Goal: Information Seeking & Learning: Learn about a topic

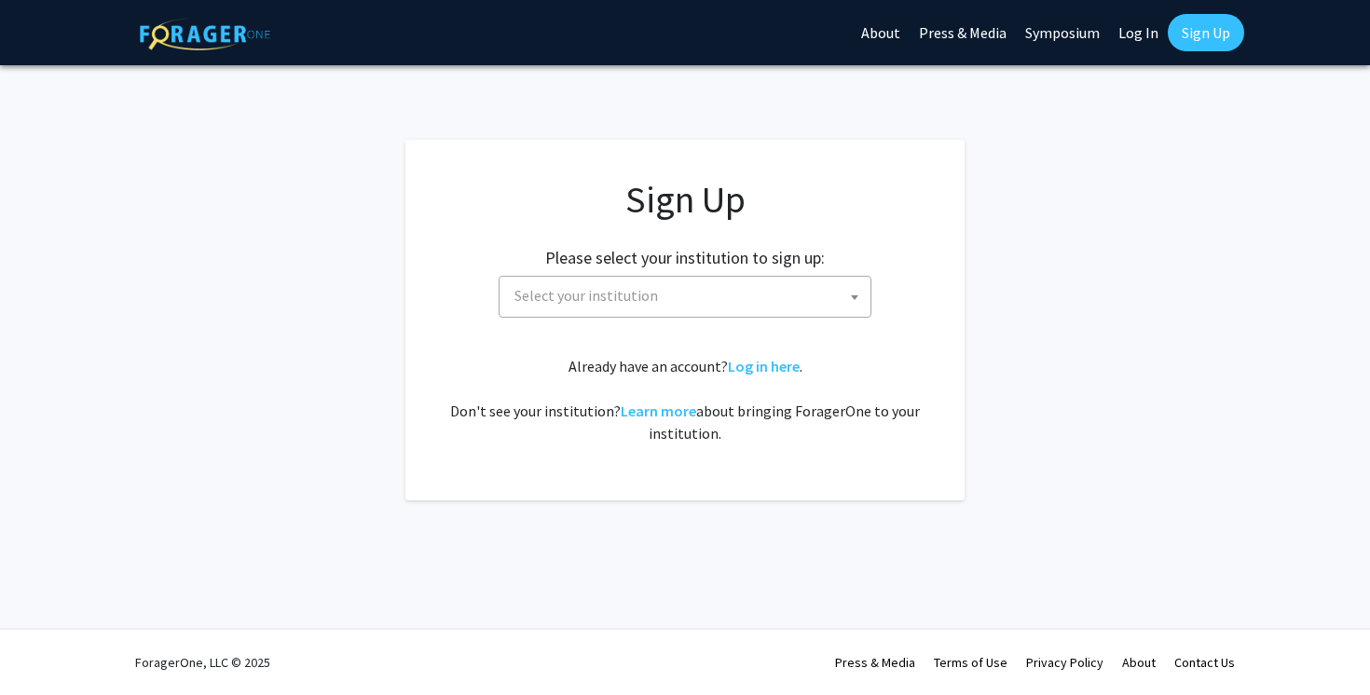
click at [698, 295] on span "Select your institution" at bounding box center [688, 296] width 363 height 38
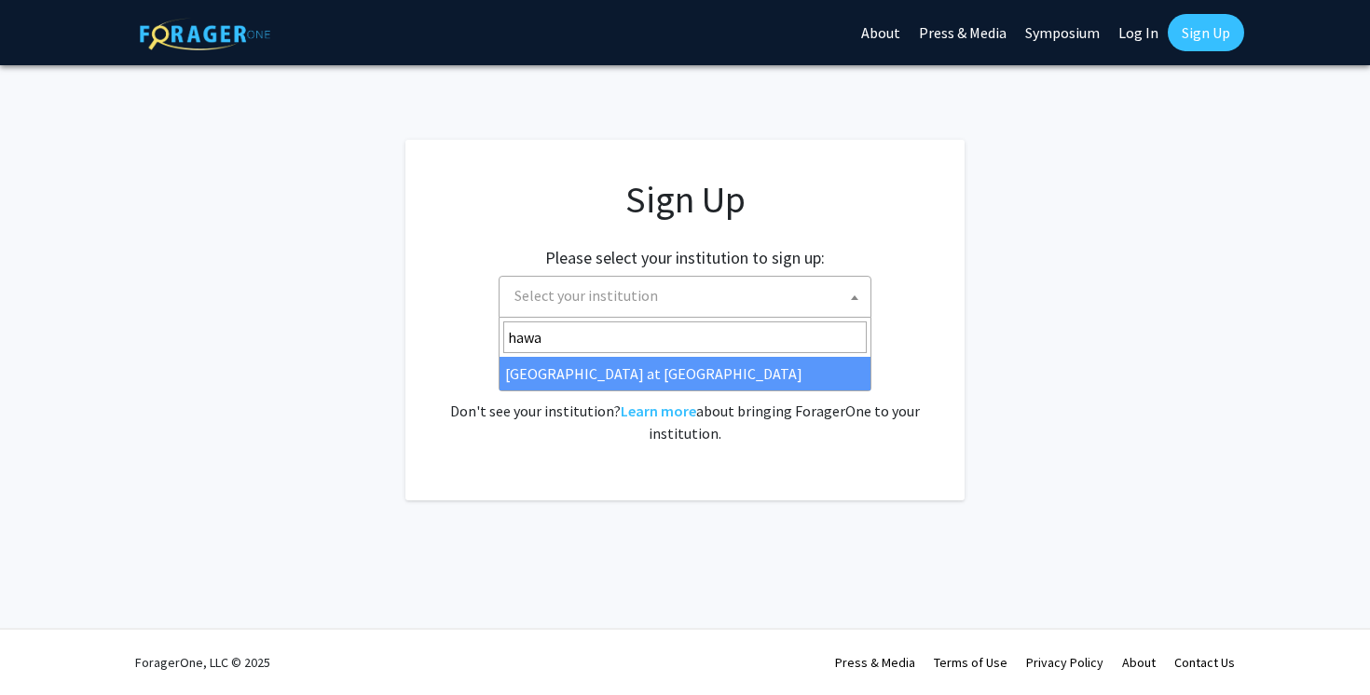
type input "hawa"
select select "18"
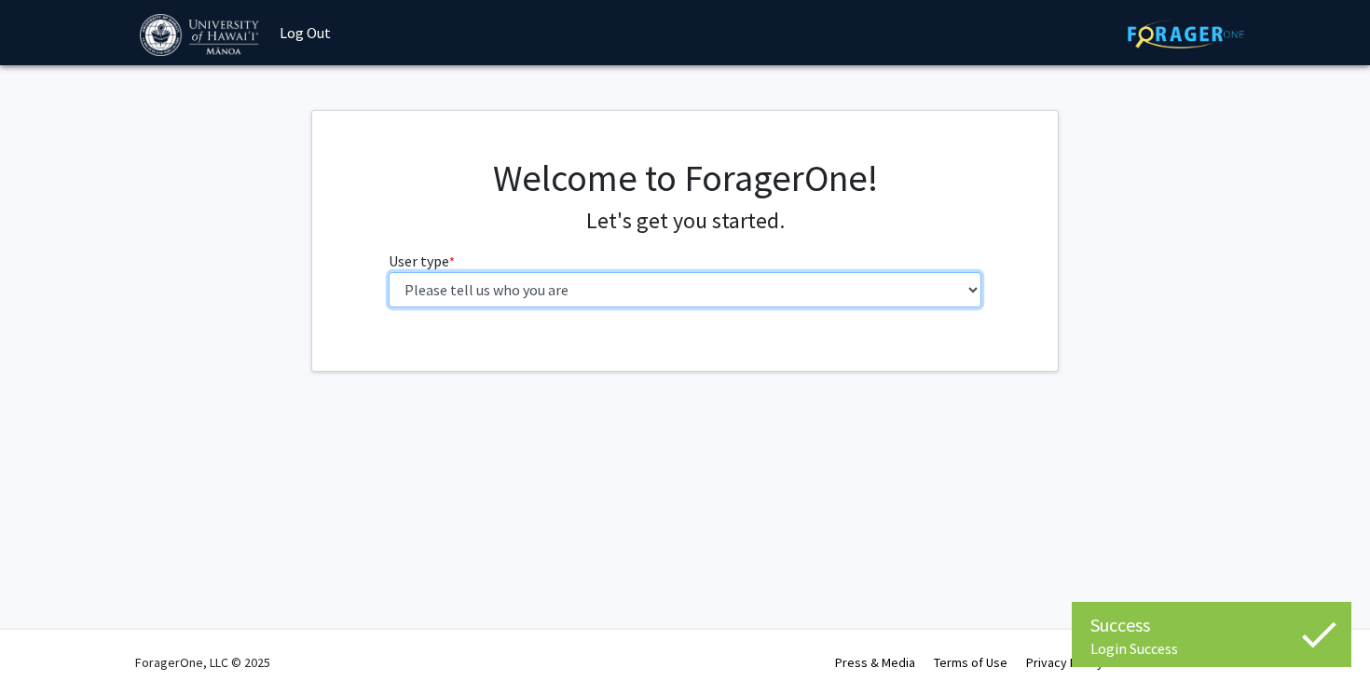
click at [541, 291] on select "Please tell us who you are Undergraduate Student Master's Student Doctoral Cand…" at bounding box center [686, 289] width 594 height 35
select select "1: undergrad"
click at [389, 272] on select "Please tell us who you are Undergraduate Student Master's Student Doctoral Cand…" at bounding box center [686, 289] width 594 height 35
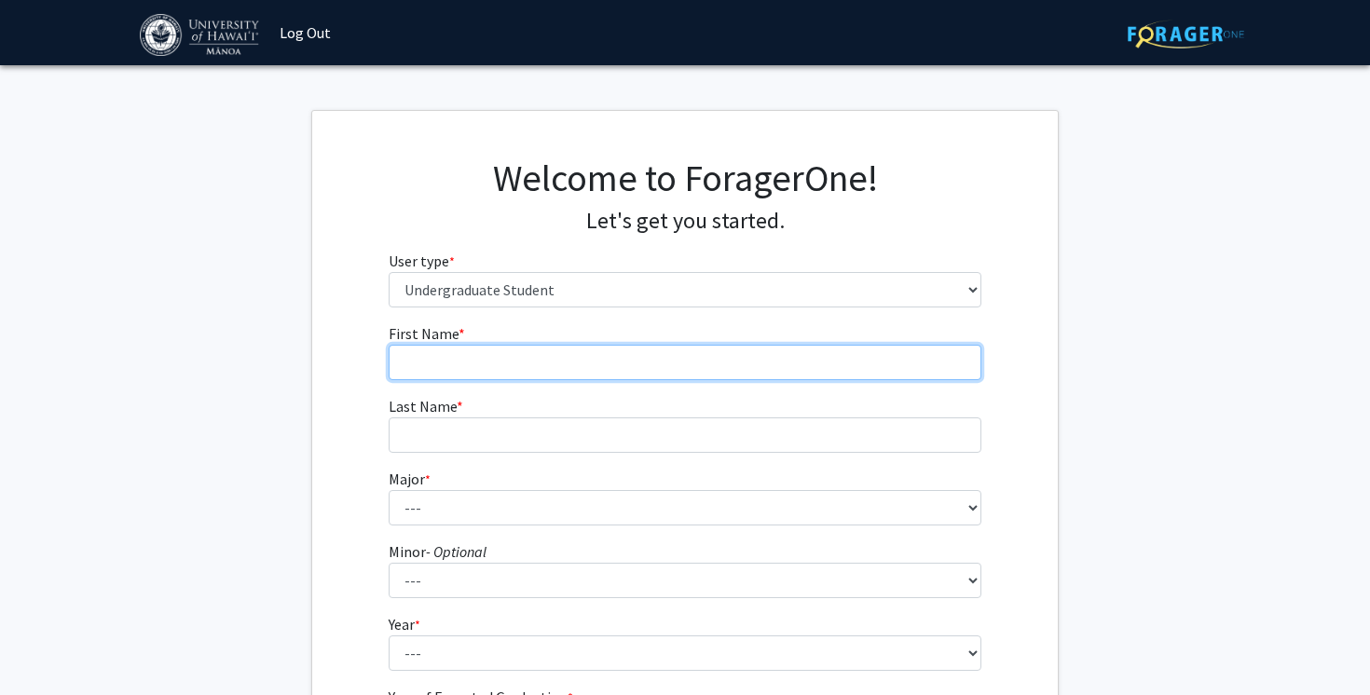
click at [482, 370] on input "First Name * required" at bounding box center [686, 362] width 594 height 35
type input "Trachelle"
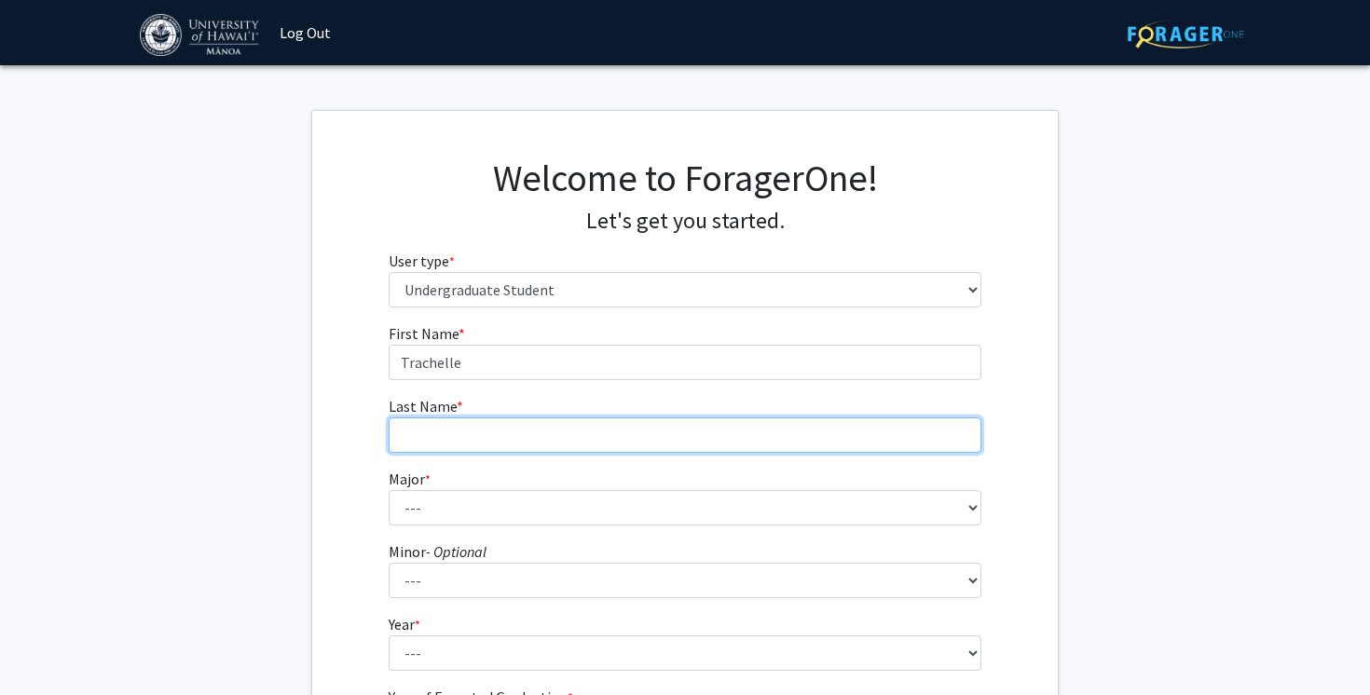
type input "Layola"
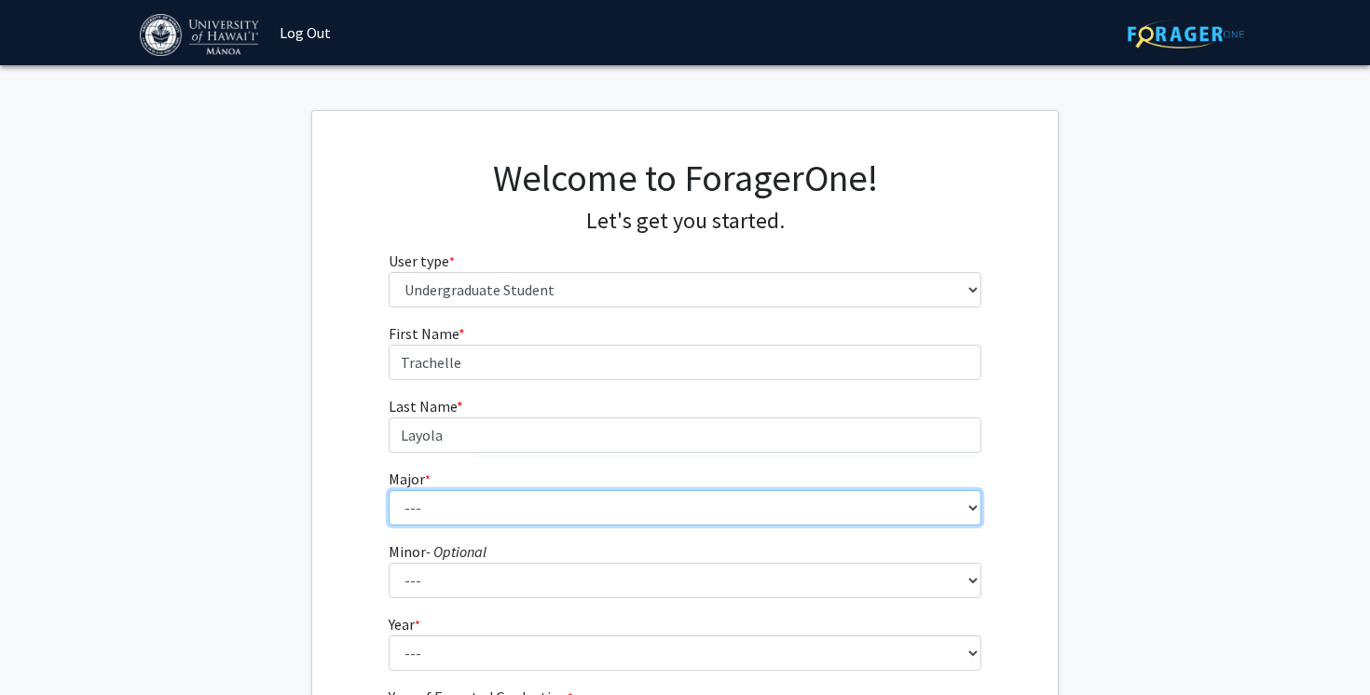
click at [464, 509] on select "--- Accounting American Studies Animal Sciences Anthropology Art Art History As…" at bounding box center [686, 507] width 594 height 35
select select "85: 1467"
click at [389, 490] on select "--- Accounting American Studies Animal Sciences Anthropology Art Art History As…" at bounding box center [686, 507] width 594 height 35
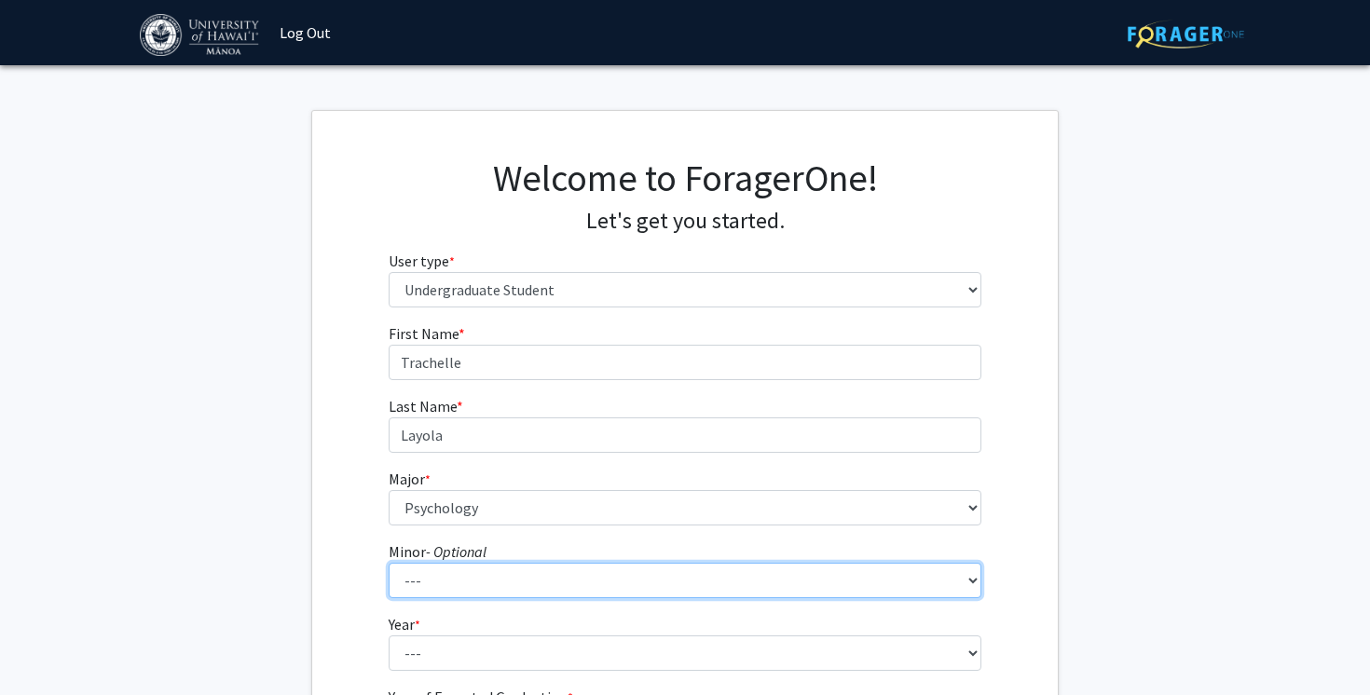
click at [495, 580] on select "--- American Studies Anthropology Art Art History Asian Studies Astronomy Astro…" at bounding box center [686, 580] width 594 height 35
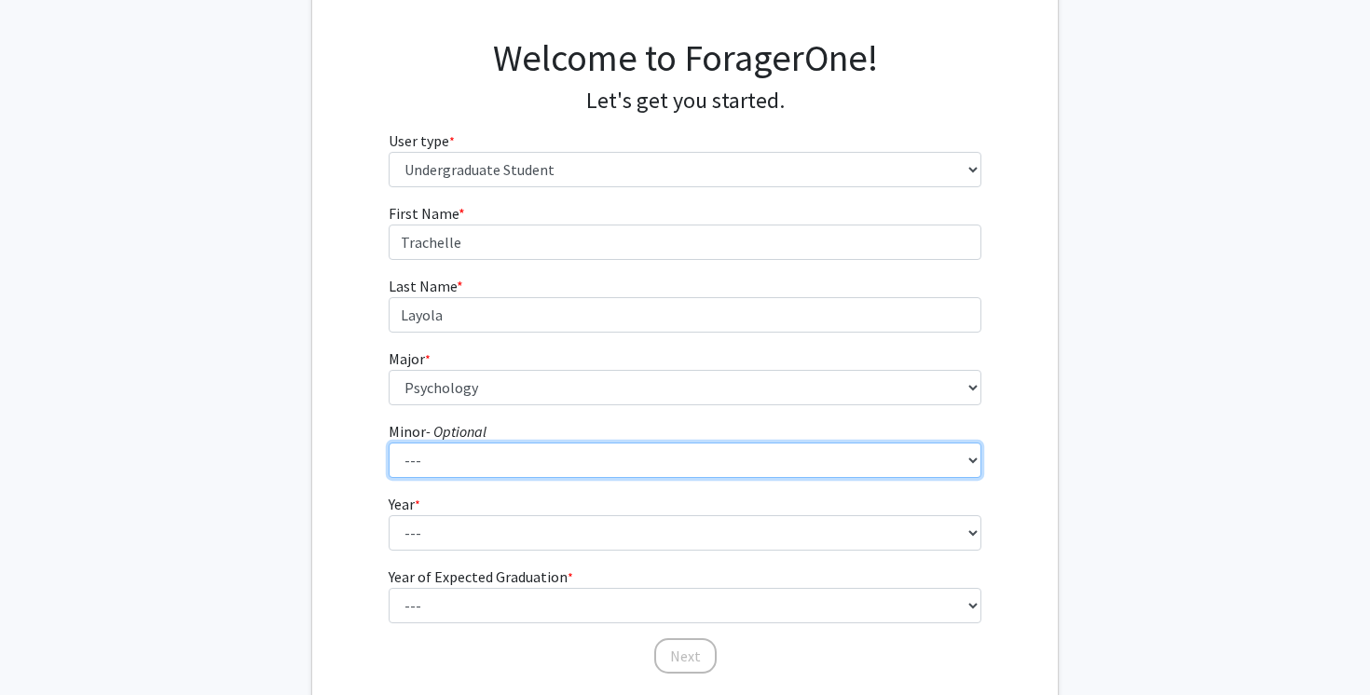
scroll to position [123, 0]
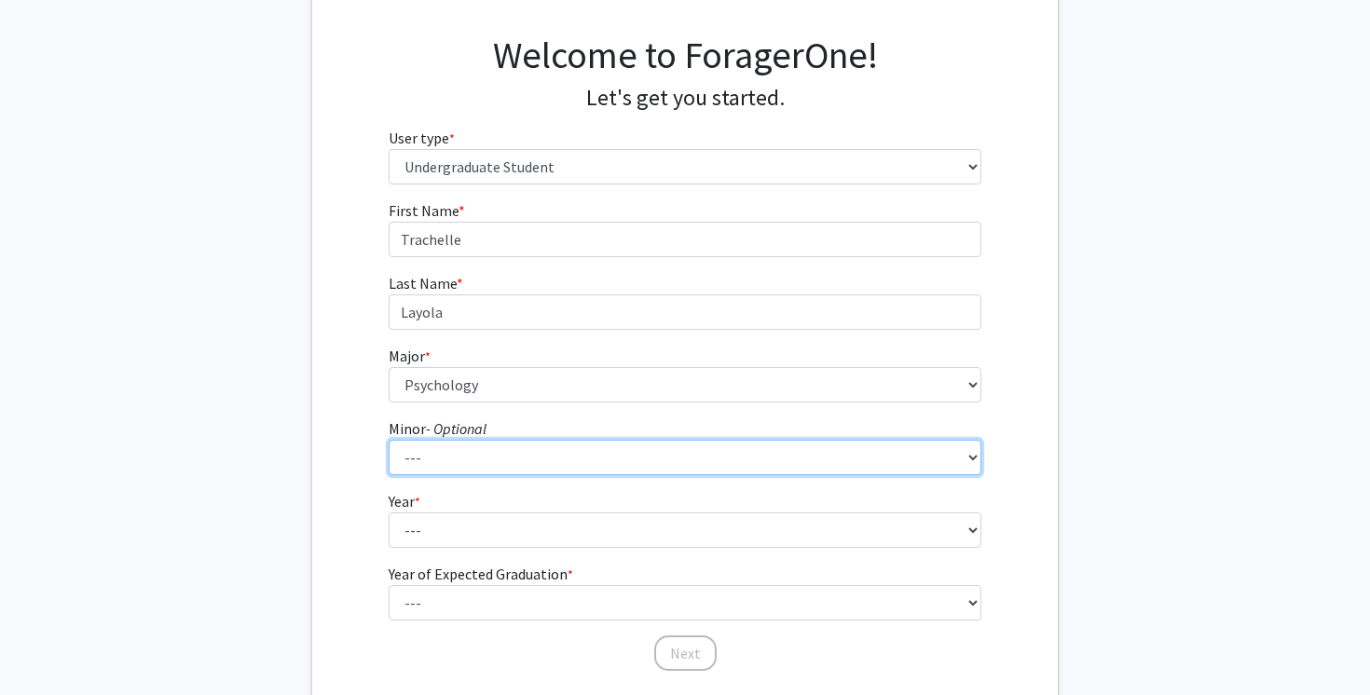
click at [515, 463] on select "--- American Studies Anthropology Art Art History Asian Studies Astronomy Astro…" at bounding box center [686, 457] width 594 height 35
select select "48: 1070"
click at [389, 440] on select "--- American Studies Anthropology Art Art History Asian Studies Astronomy Astro…" at bounding box center [686, 457] width 594 height 35
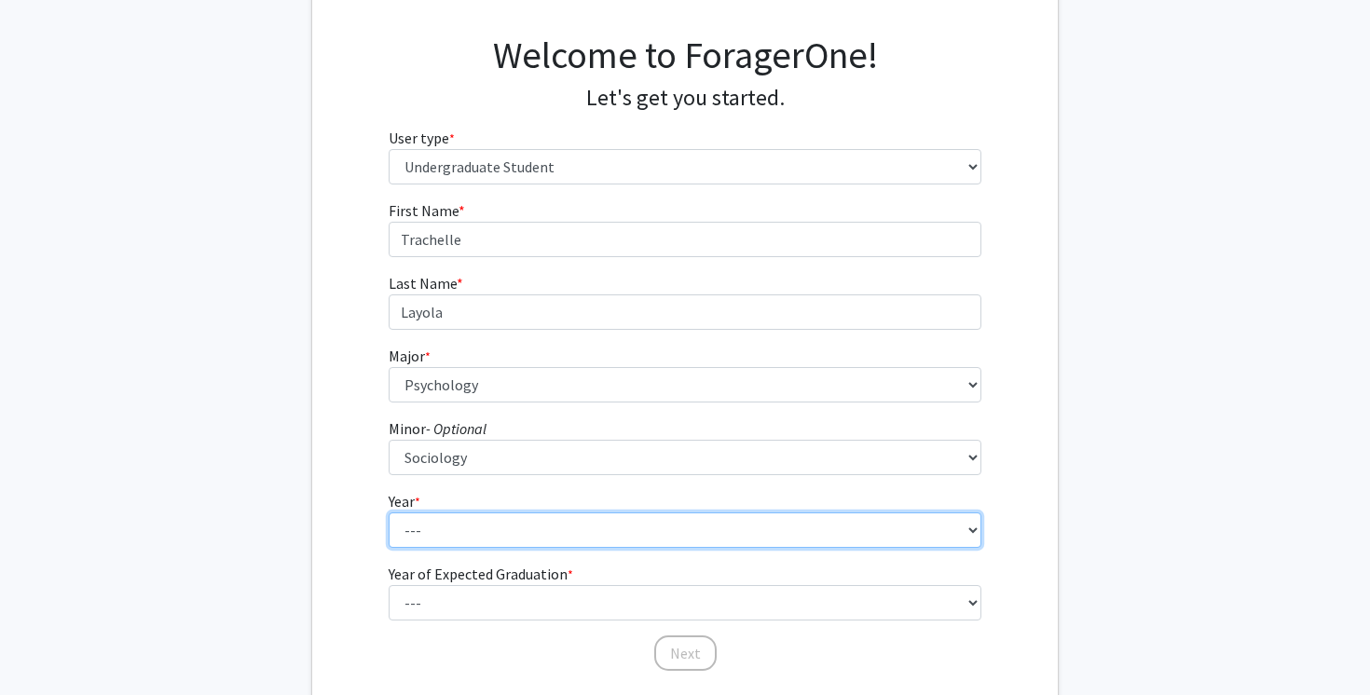
click at [445, 520] on select "--- First-year Sophomore Junior Senior Postbaccalaureate Certificate" at bounding box center [686, 530] width 594 height 35
select select "1: first-year"
click at [389, 513] on select "--- First-year Sophomore Junior Senior Postbaccalaureate Certificate" at bounding box center [686, 530] width 594 height 35
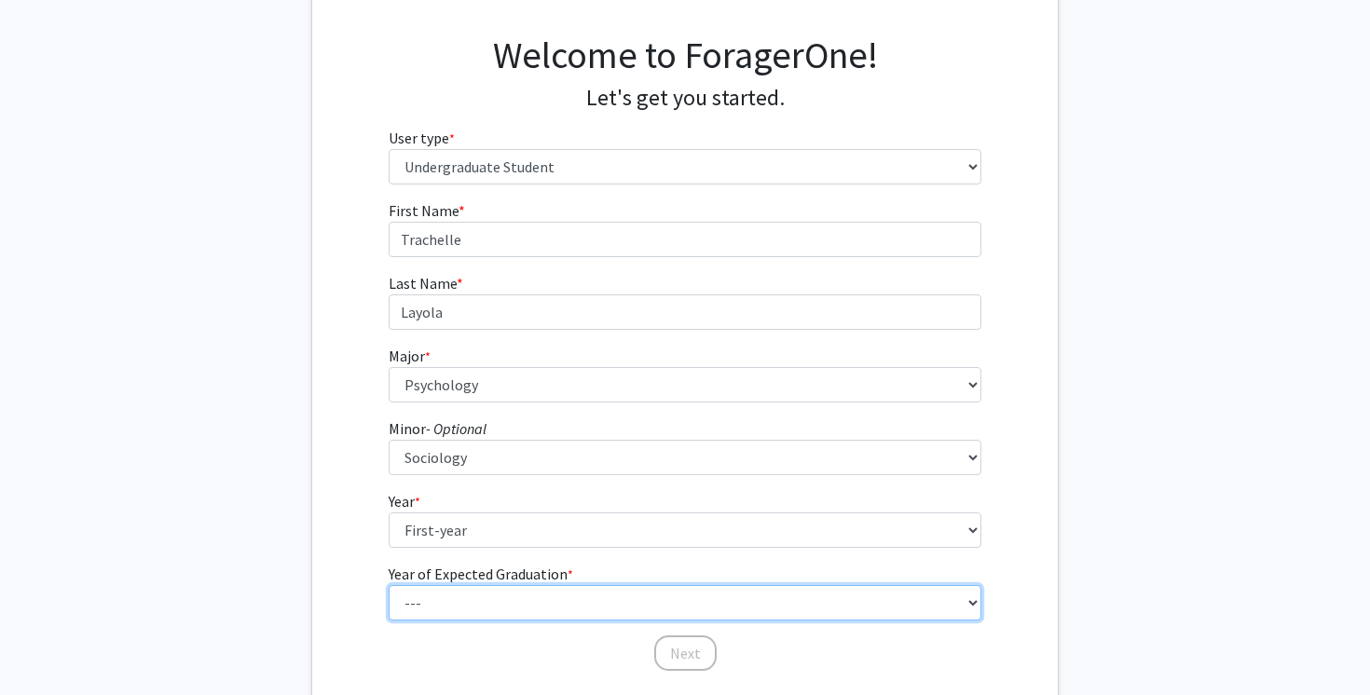
click at [472, 609] on select "--- 2025 2026 2027 2028 2029 2030 2031 2032 2033 2034" at bounding box center [686, 602] width 594 height 35
select select "5: 2029"
click at [389, 585] on select "--- 2025 2026 2027 2028 2029 2030 2031 2032 2033 2034" at bounding box center [686, 602] width 594 height 35
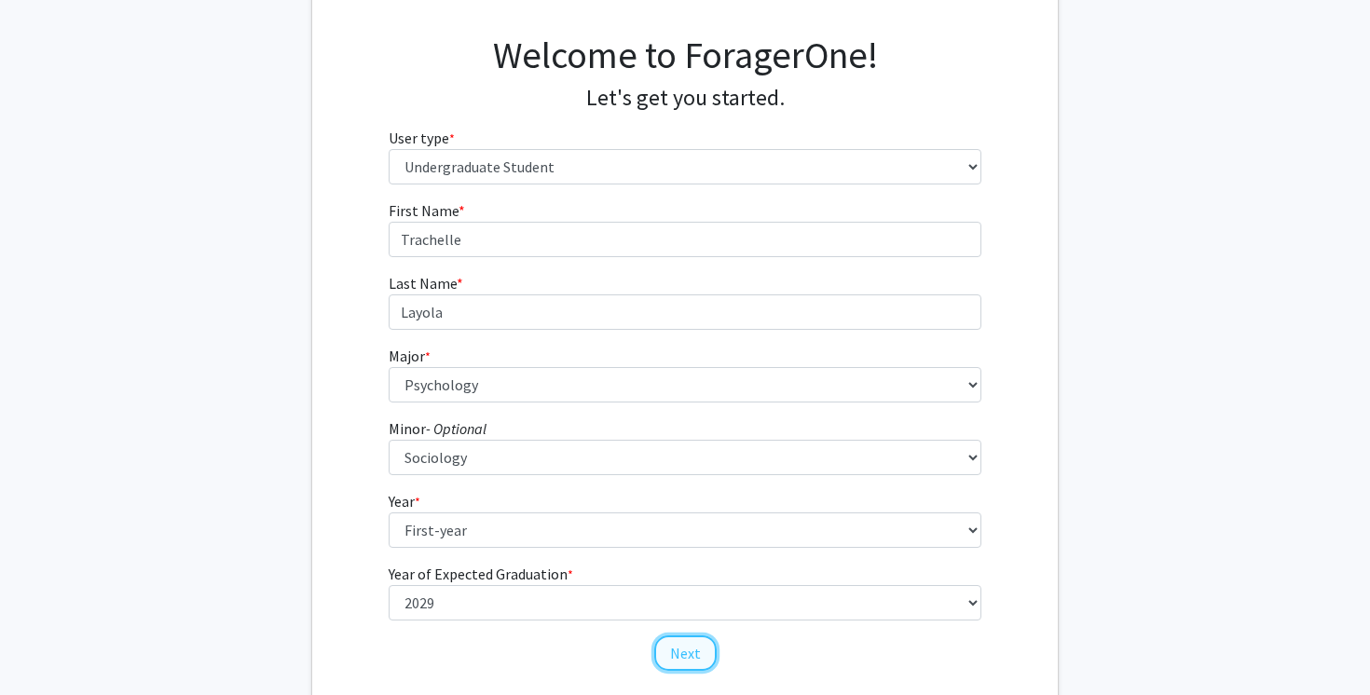
click at [685, 662] on button "Next" at bounding box center [685, 653] width 62 height 35
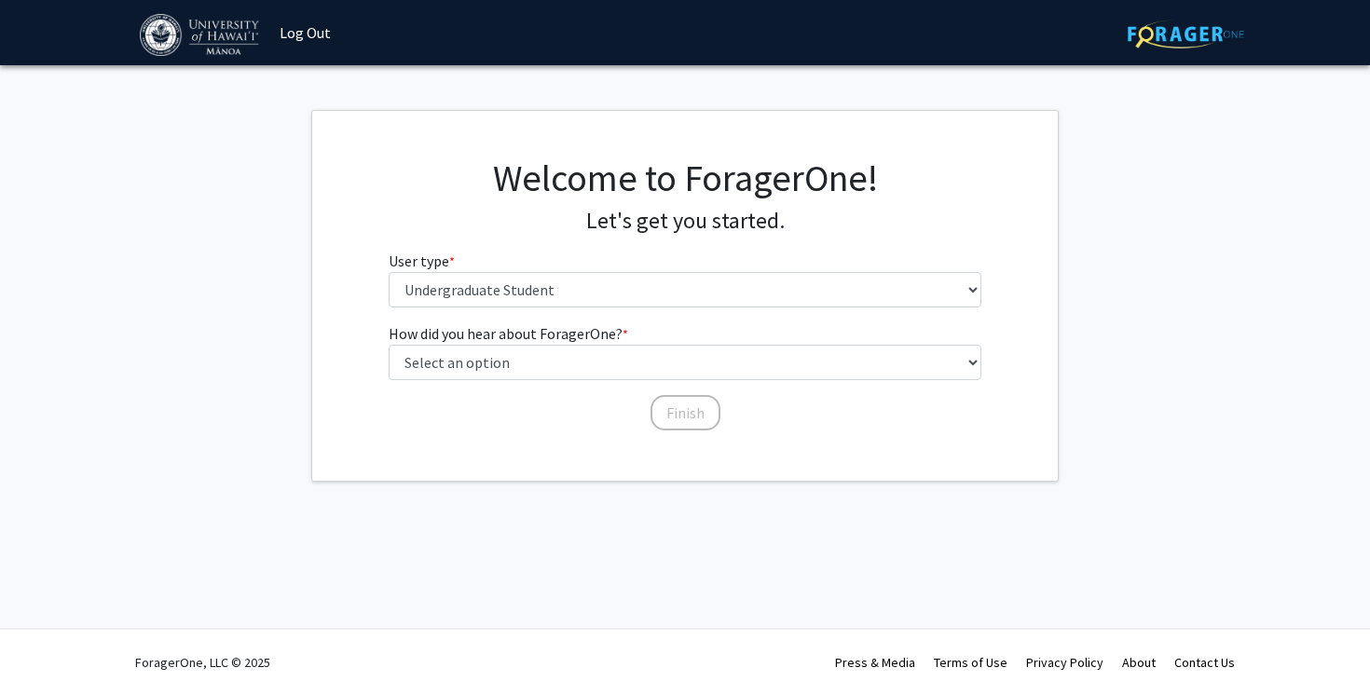
scroll to position [0, 0]
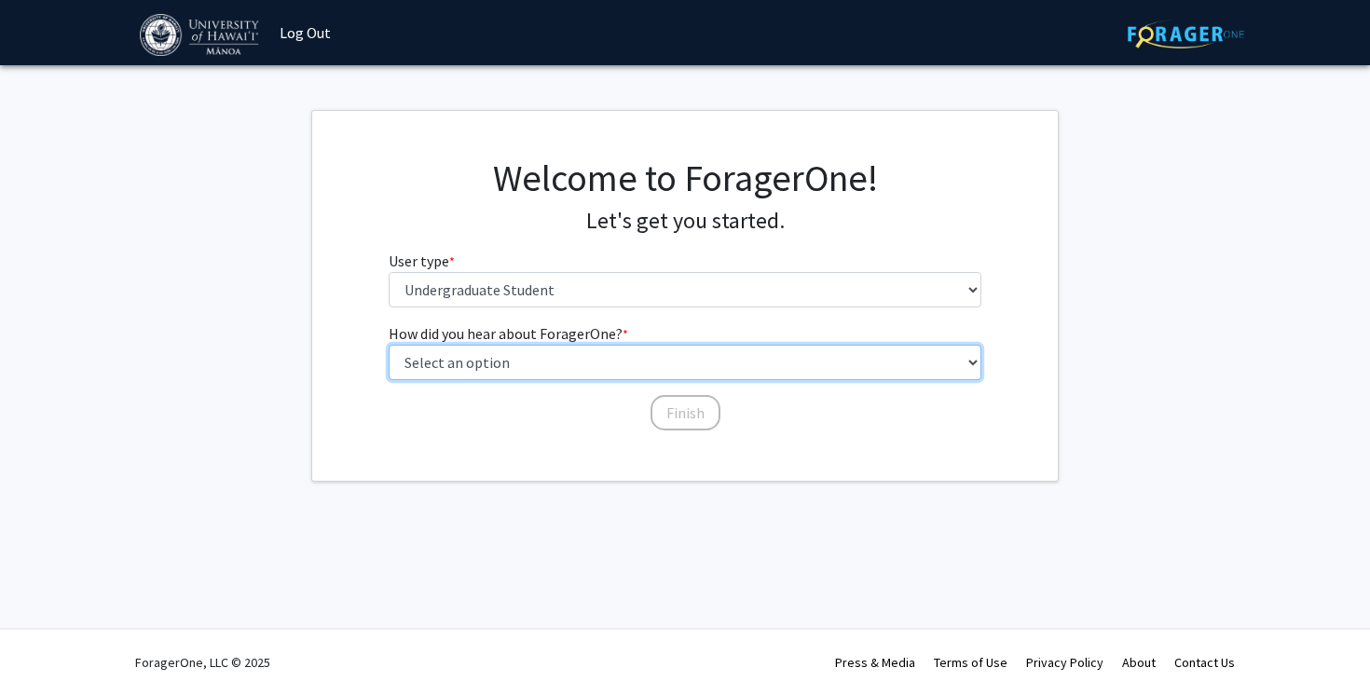
click at [531, 368] on select "Select an option Peer/student recommendation Faculty/staff recommendation Unive…" at bounding box center [686, 362] width 594 height 35
select select "4: university_email"
click at [389, 345] on select "Select an option Peer/student recommendation Faculty/staff recommendation Unive…" at bounding box center [686, 362] width 594 height 35
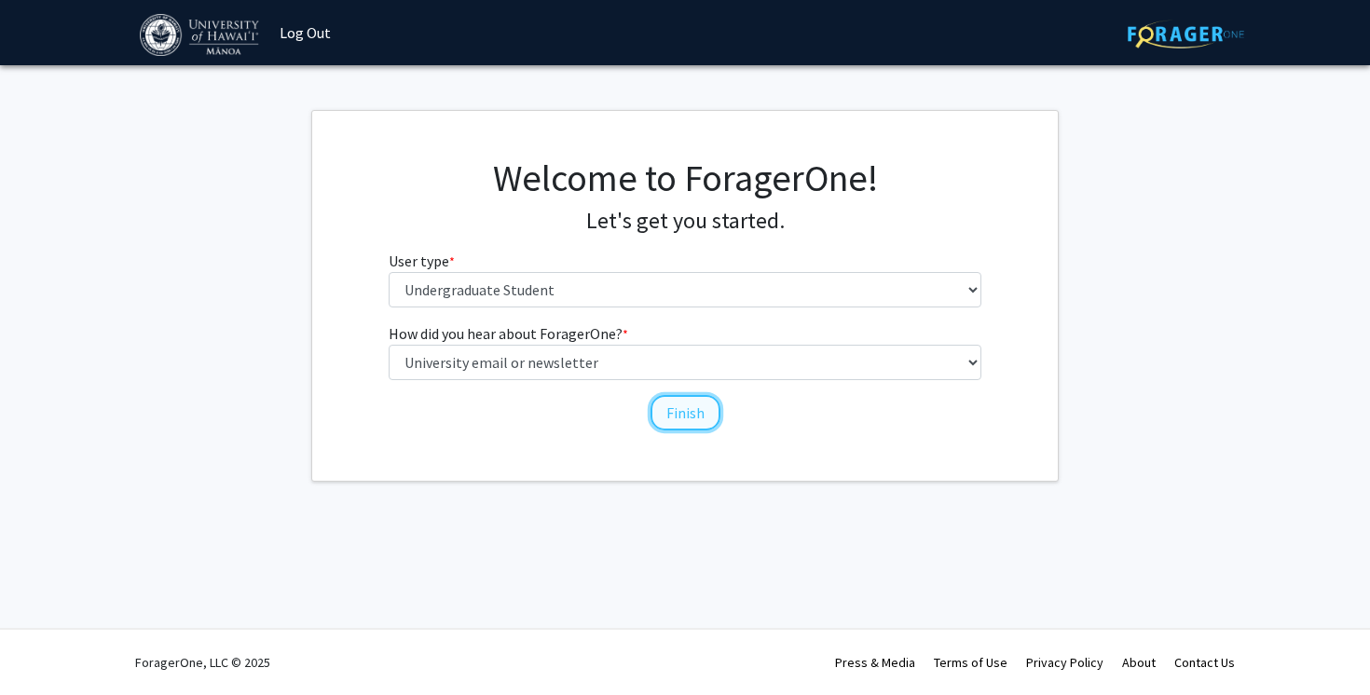
click at [670, 408] on button "Finish" at bounding box center [685, 412] width 70 height 35
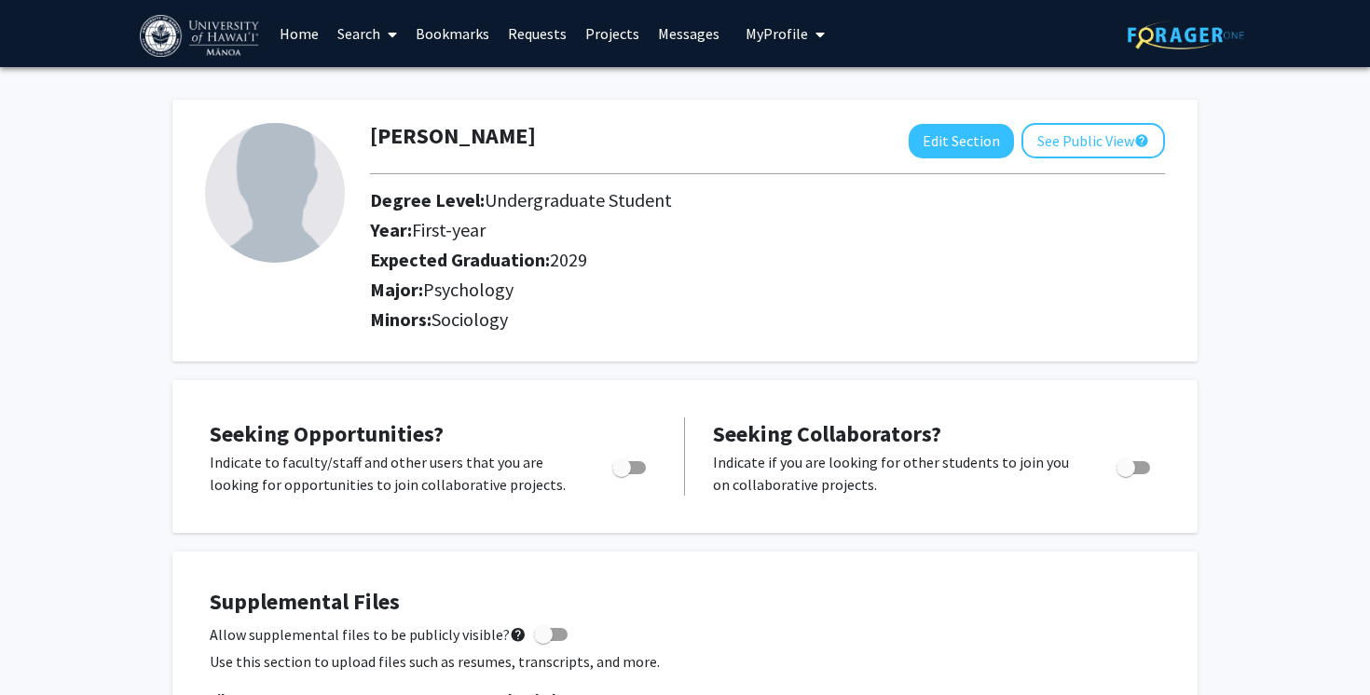
click at [389, 34] on icon at bounding box center [392, 34] width 9 height 15
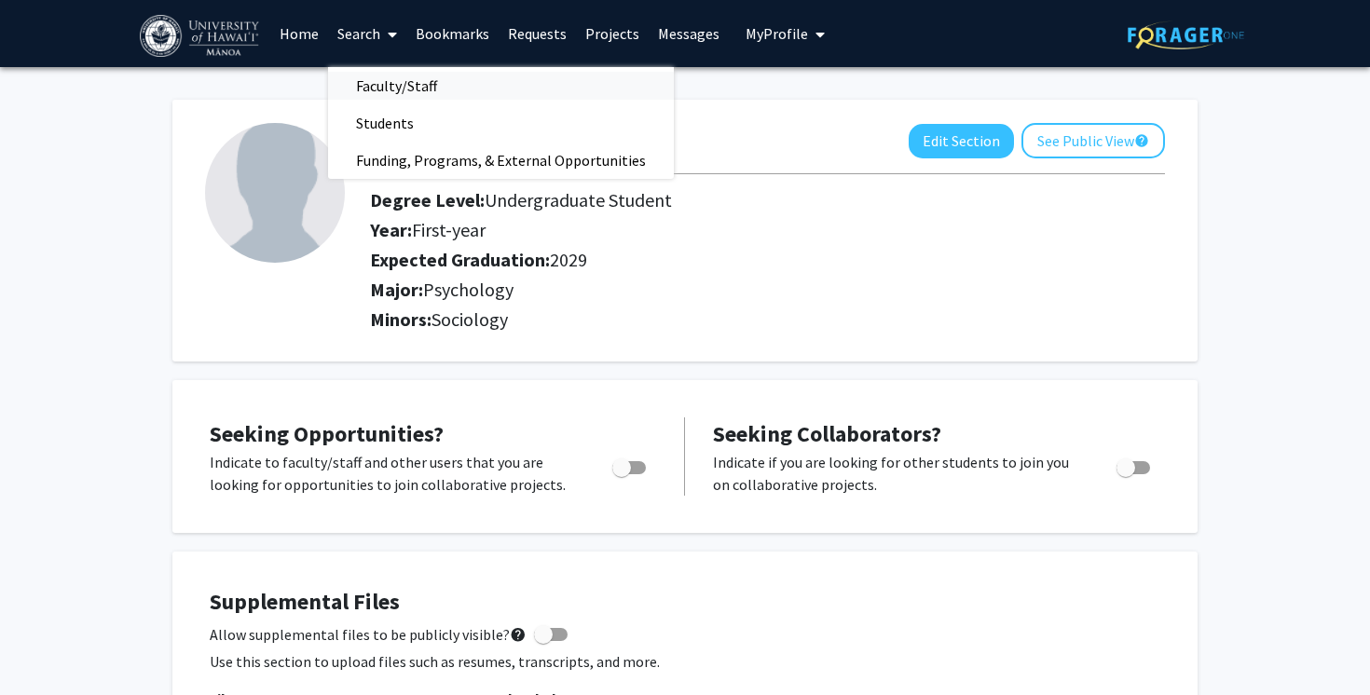
click at [404, 88] on span "Faculty/Staff" at bounding box center [396, 85] width 137 height 37
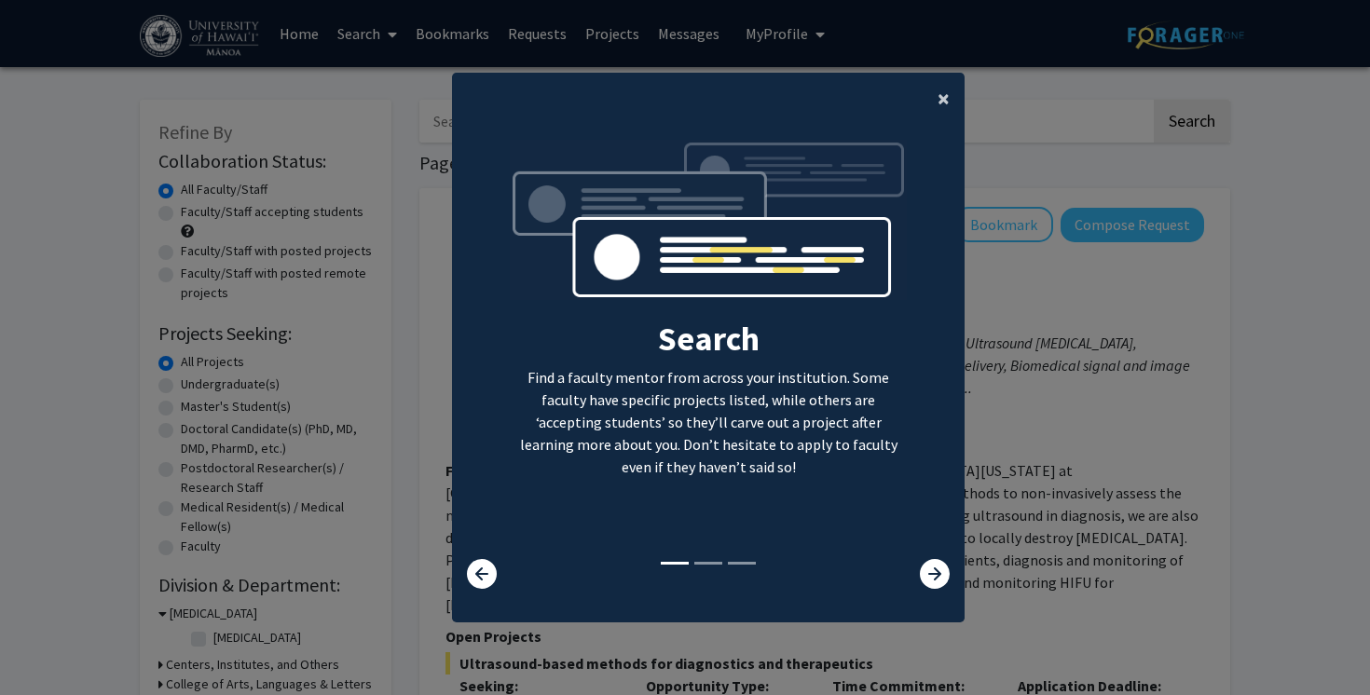
click at [941, 102] on span "×" at bounding box center [943, 98] width 12 height 29
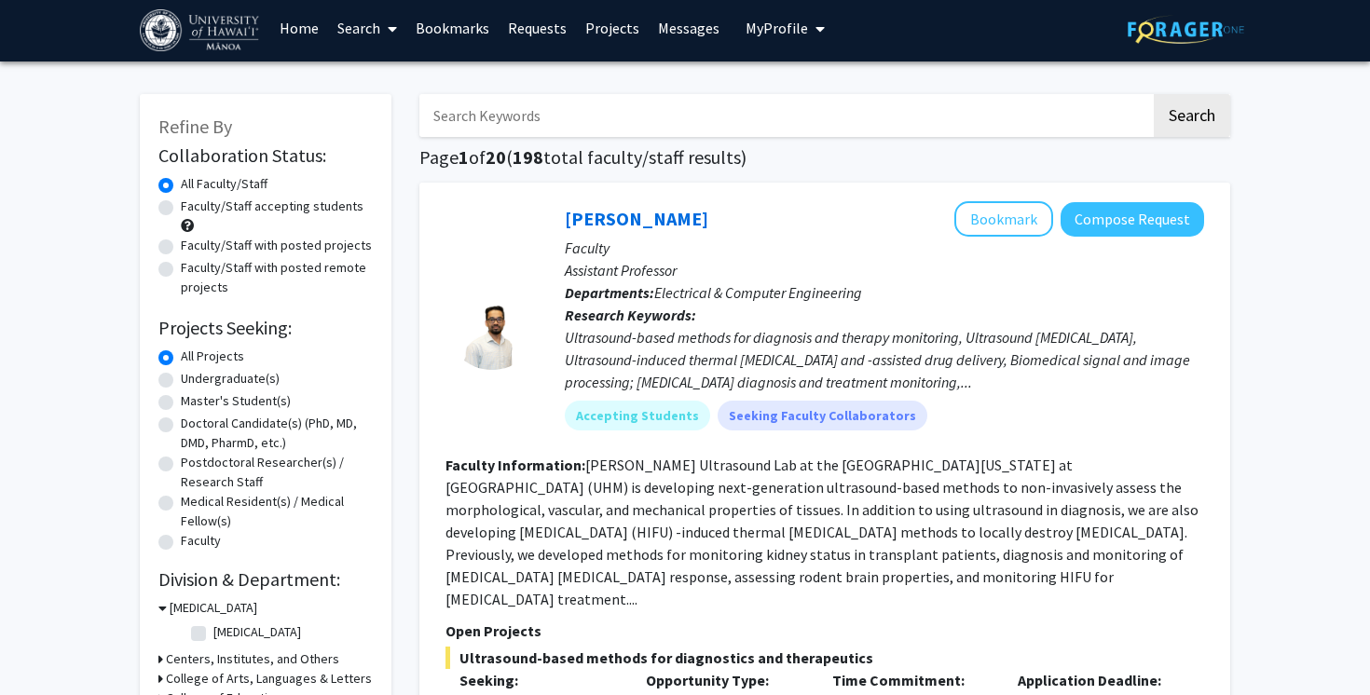
scroll to position [7, 0]
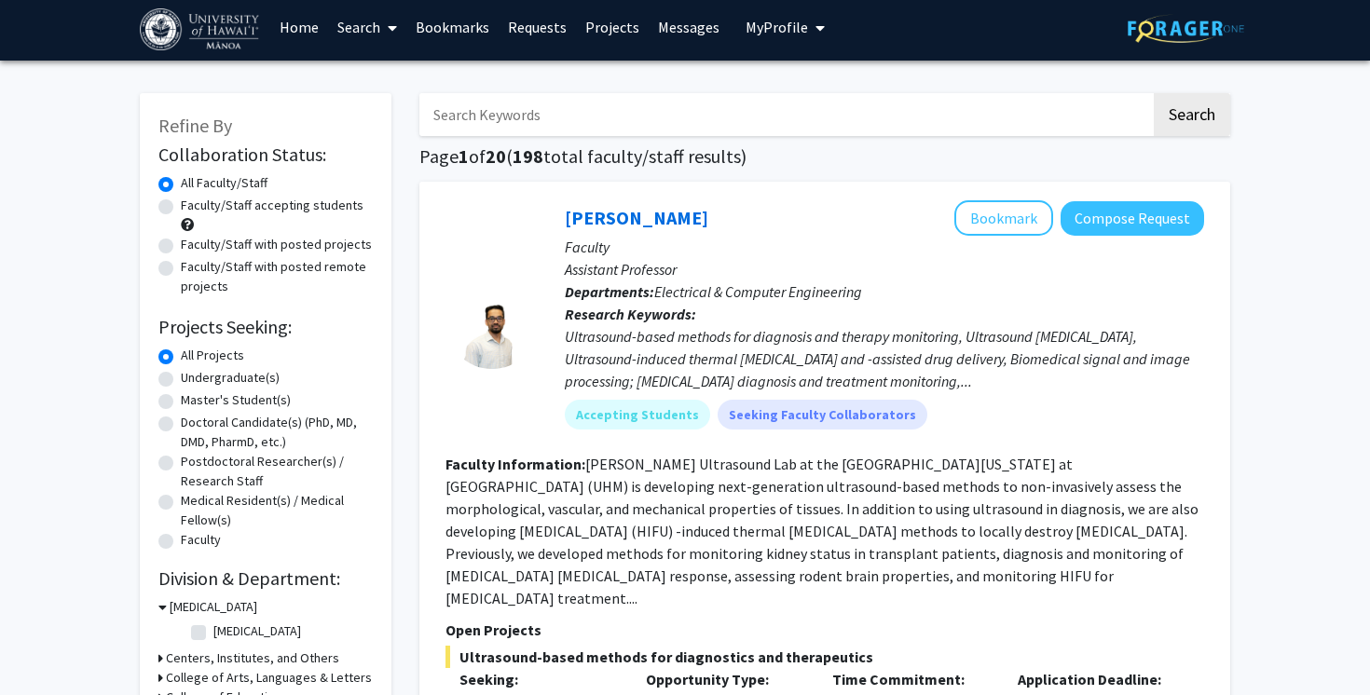
click at [223, 376] on label "Undergraduate(s)" at bounding box center [230, 378] width 99 height 20
click at [193, 376] on input "Undergraduate(s)" at bounding box center [187, 374] width 12 height 12
radio input "true"
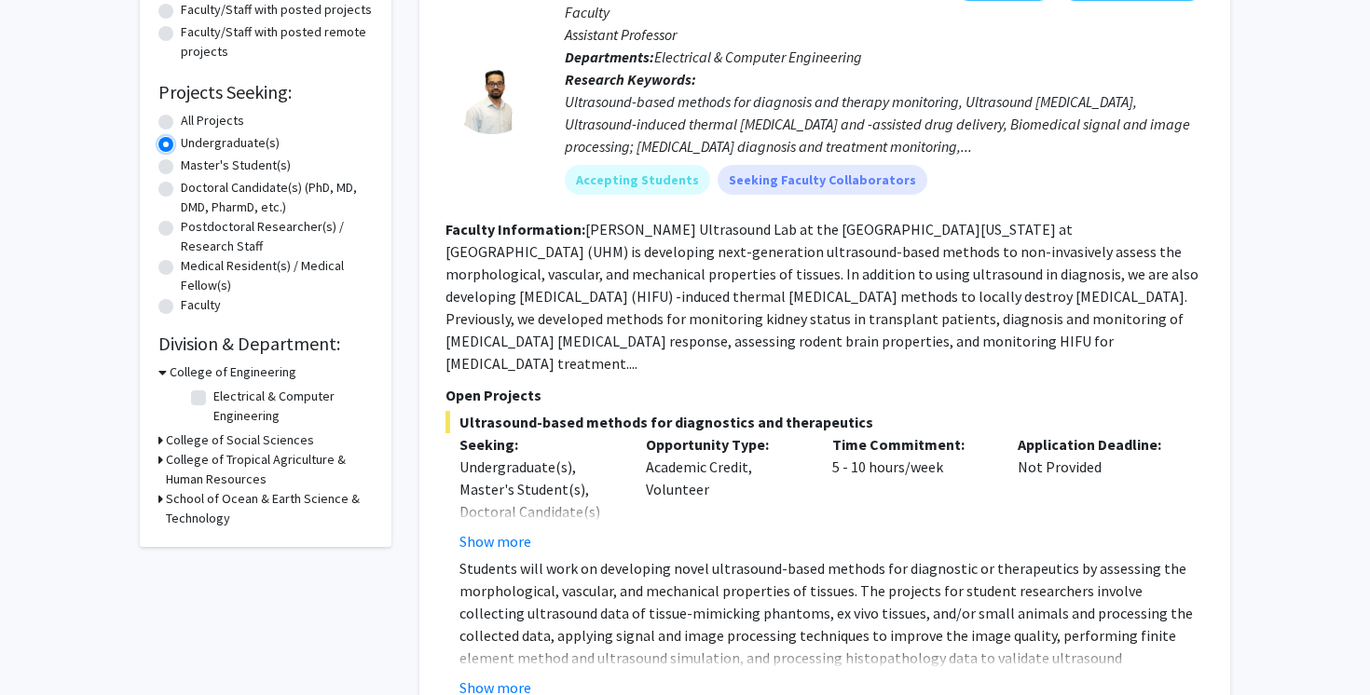
scroll to position [250, 0]
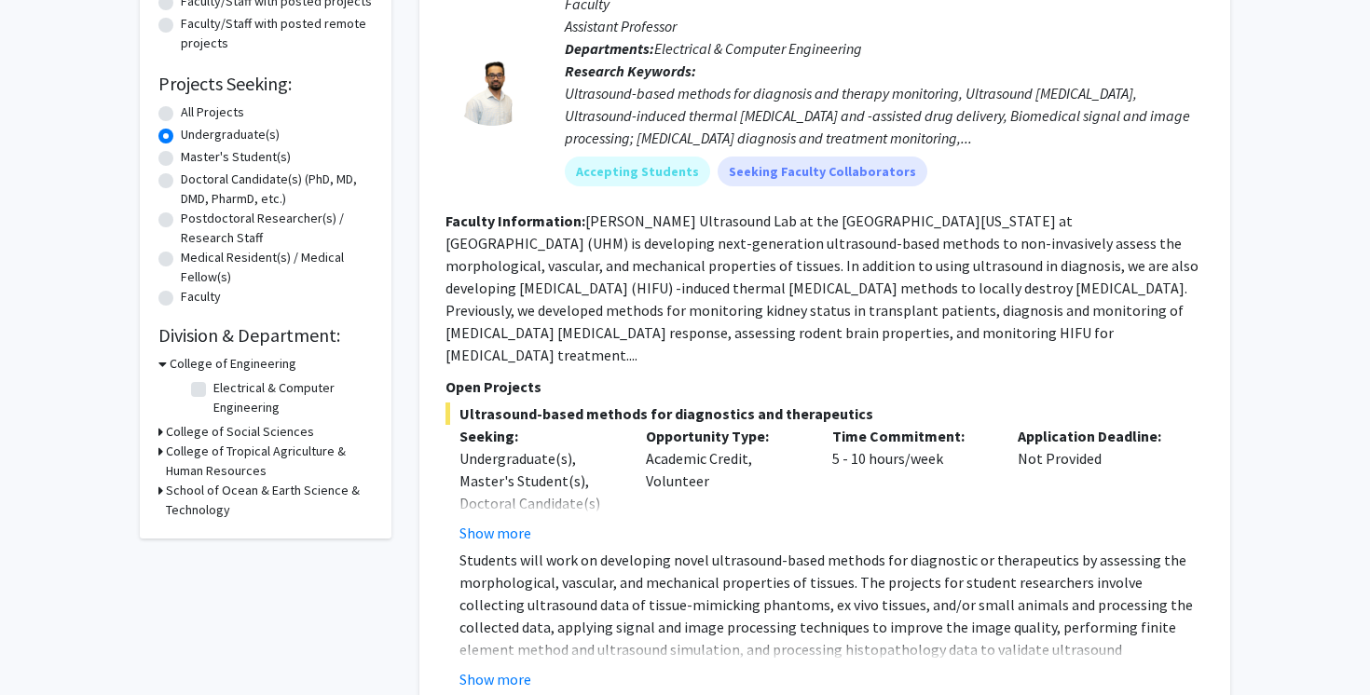
click at [239, 432] on h3 "College of Social Sciences" at bounding box center [240, 432] width 148 height 20
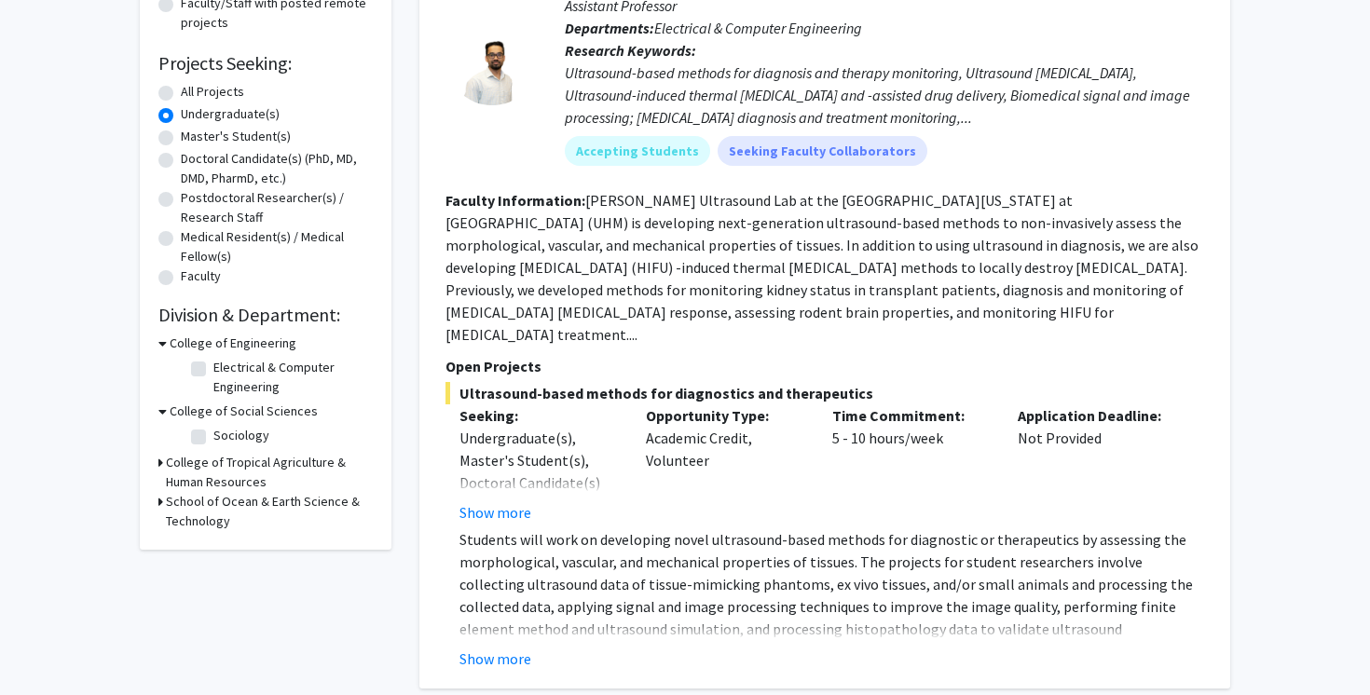
scroll to position [272, 0]
click at [213, 431] on label "Sociology" at bounding box center [241, 434] width 56 height 20
click at [213, 431] on input "Sociology" at bounding box center [219, 430] width 12 height 12
checkbox input "true"
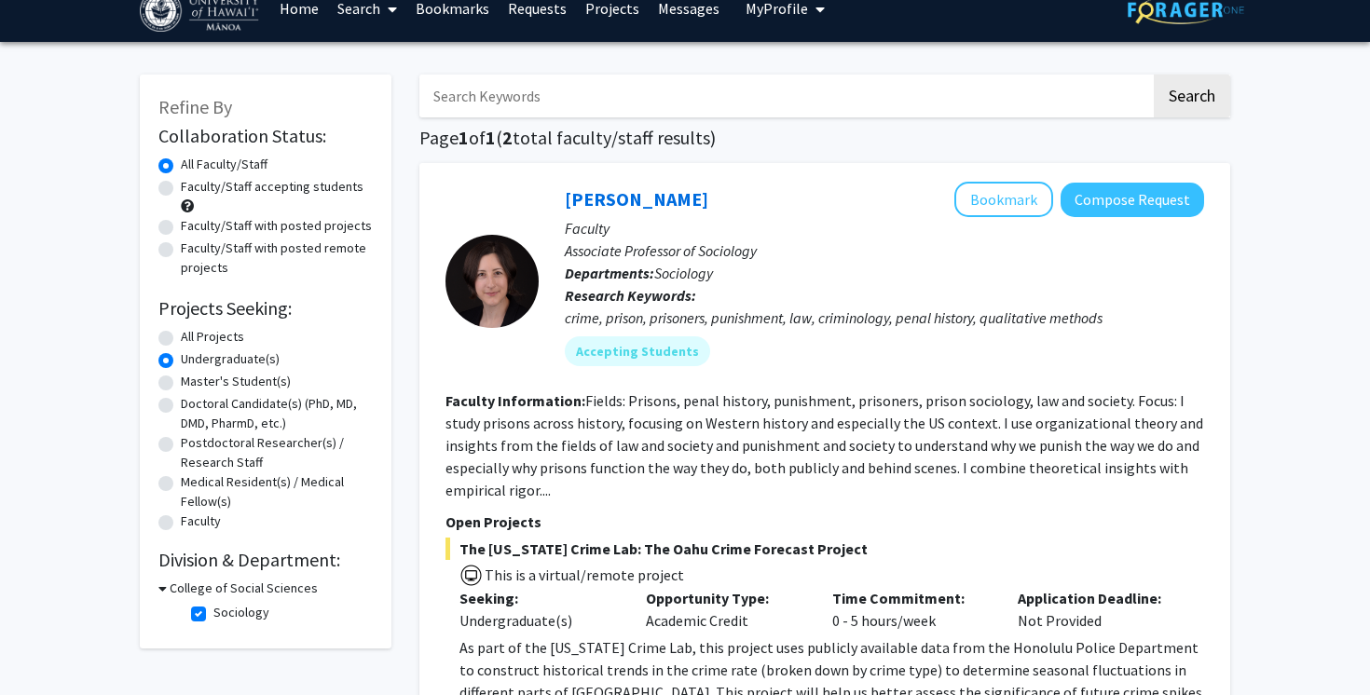
scroll to position [26, 0]
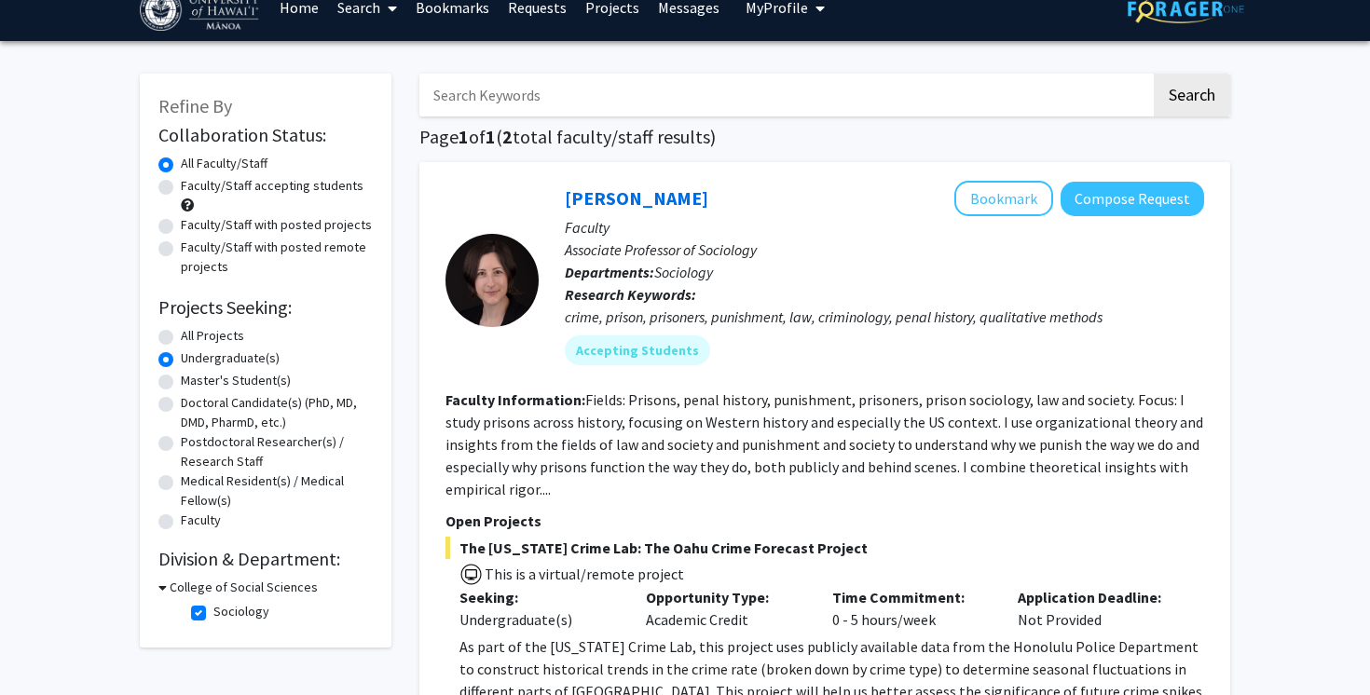
click at [235, 582] on h3 "College of Social Sciences" at bounding box center [244, 588] width 148 height 20
click at [235, 582] on h3 "College of Social Sciences" at bounding box center [240, 588] width 148 height 20
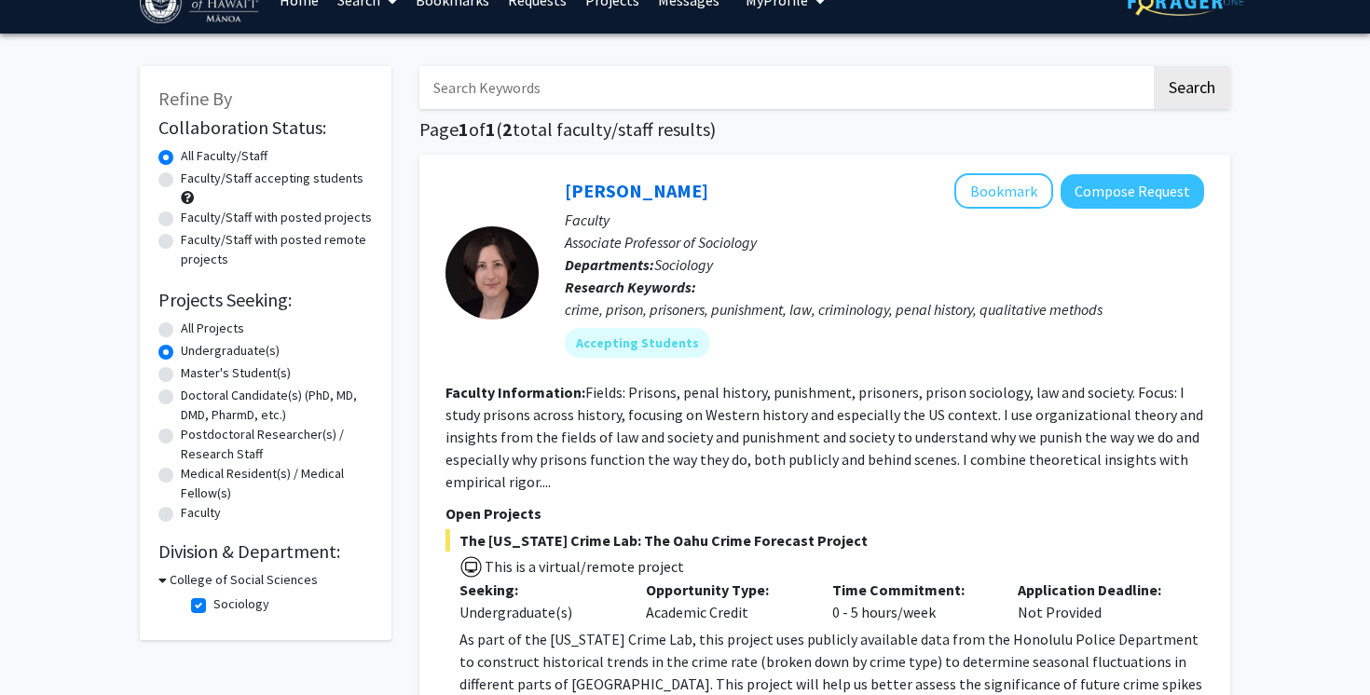
scroll to position [37, 0]
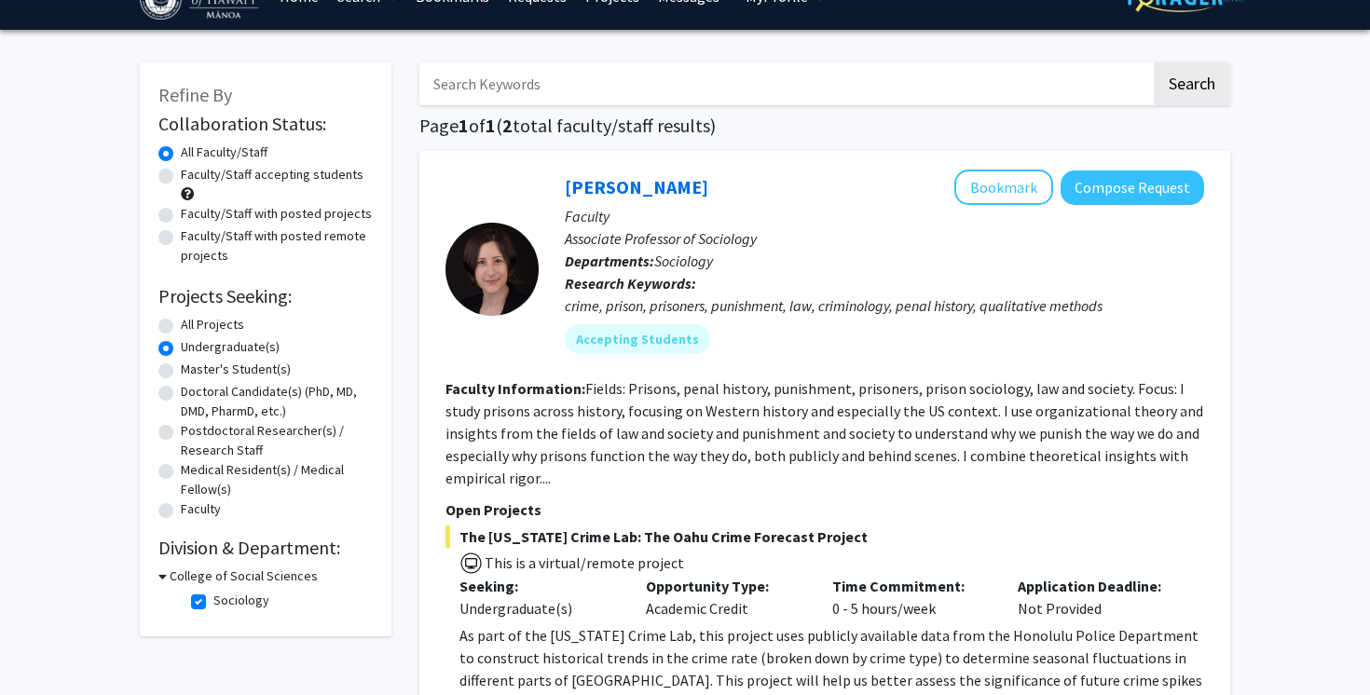
click at [220, 324] on label "All Projects" at bounding box center [212, 325] width 63 height 20
click at [193, 324] on input "All Projects" at bounding box center [187, 321] width 12 height 12
radio input "true"
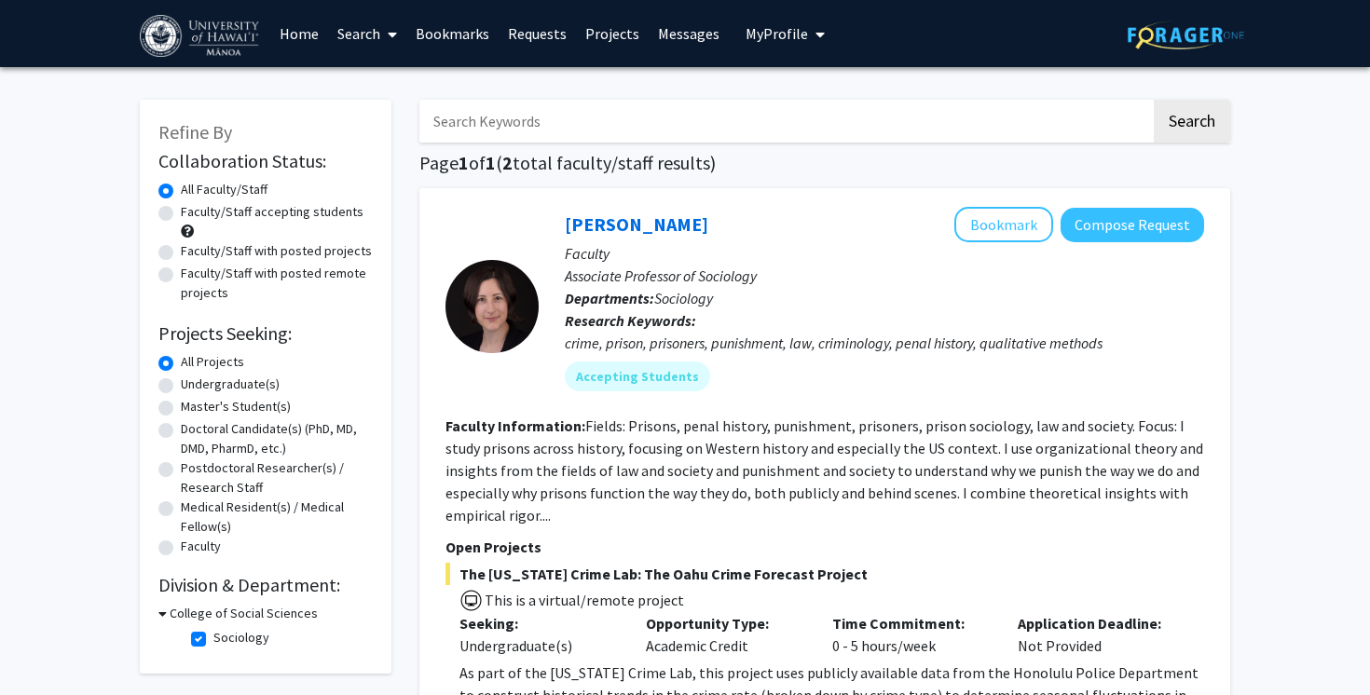
click at [396, 31] on icon at bounding box center [392, 34] width 9 height 15
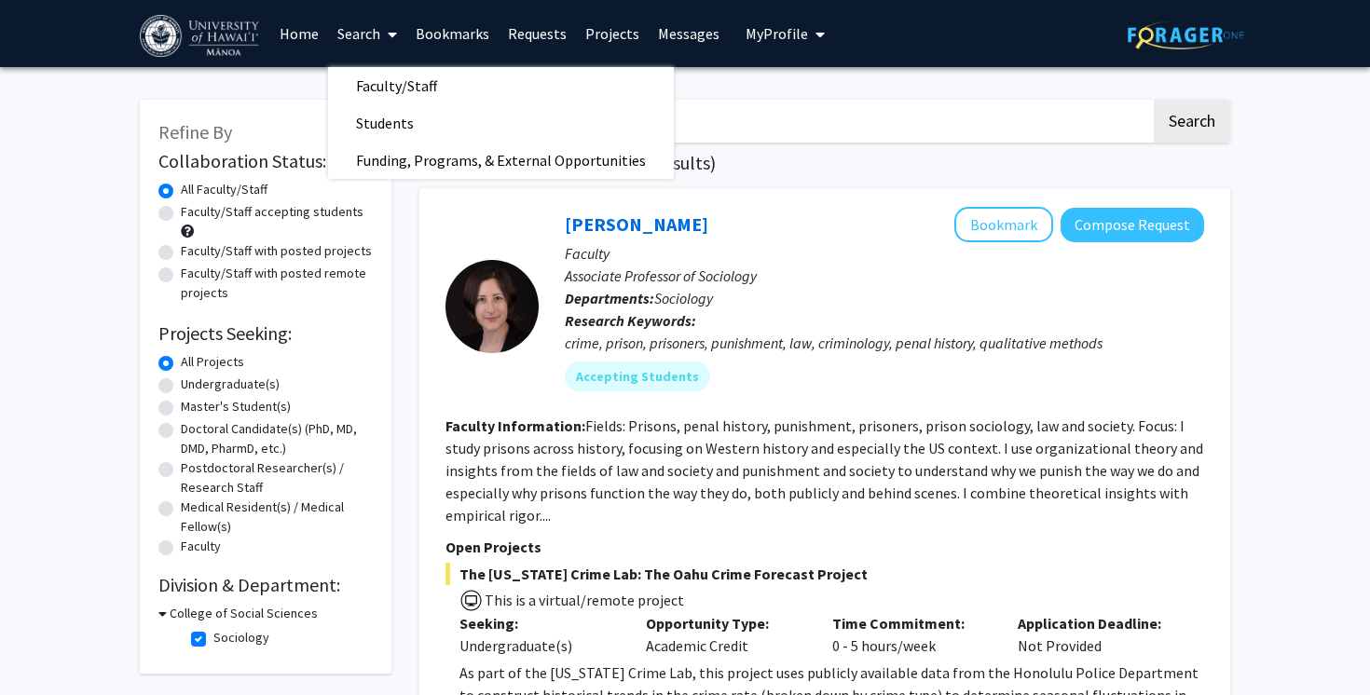
click at [775, 251] on p "Faculty" at bounding box center [884, 253] width 639 height 22
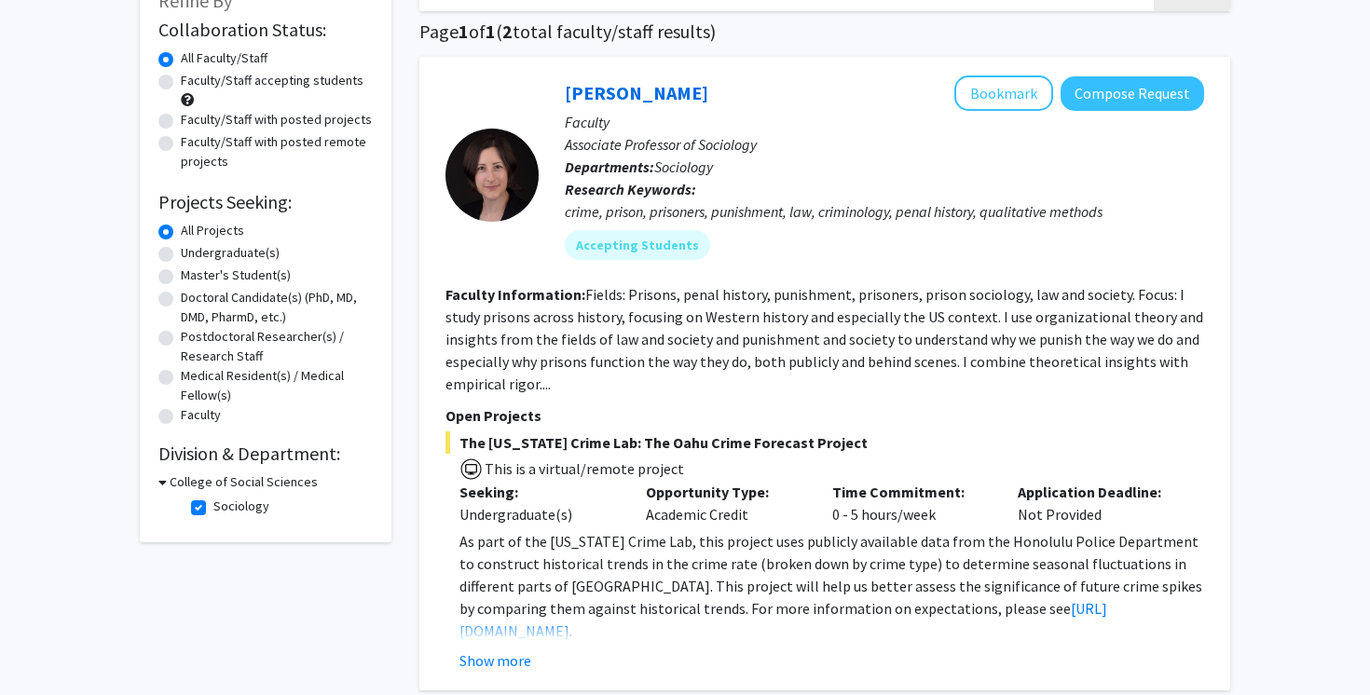
scroll to position [148, 0]
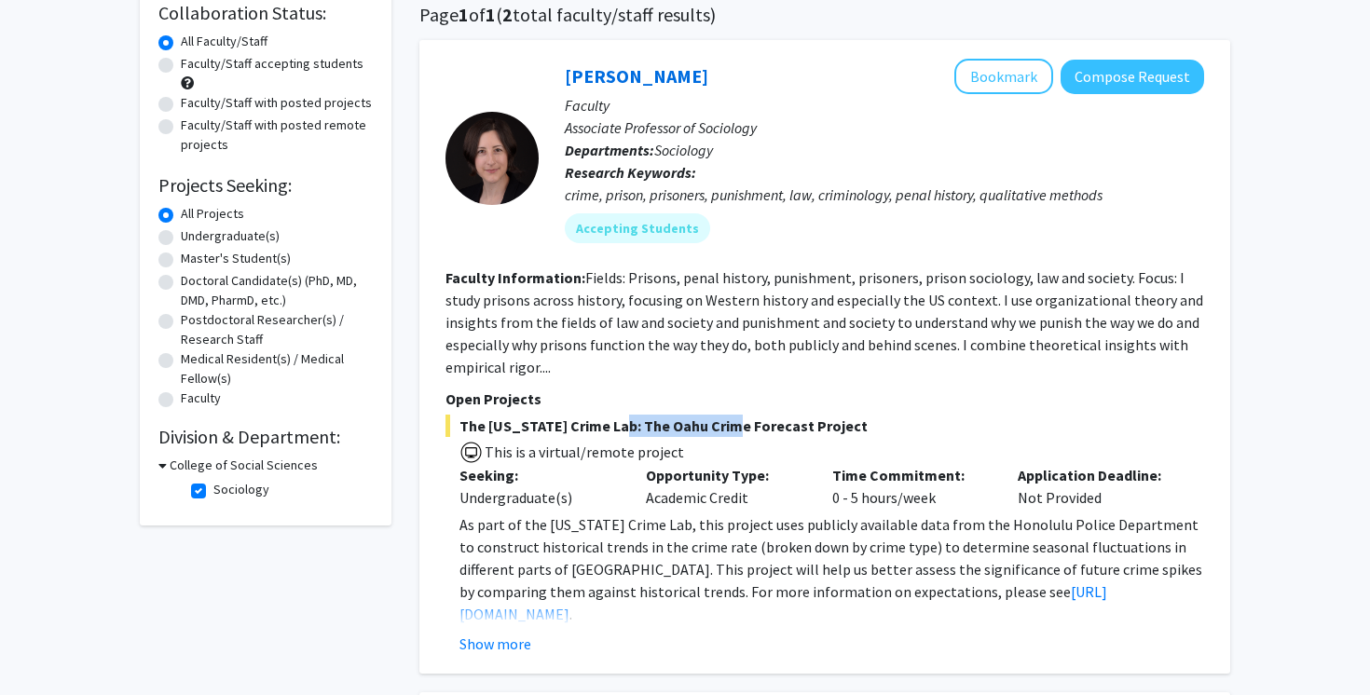
drag, startPoint x: 611, startPoint y: 424, endPoint x: 720, endPoint y: 430, distance: 109.2
click at [720, 430] on span "The [US_STATE] Crime Lab: The Oahu Crime Forecast Project" at bounding box center [824, 426] width 759 height 22
click at [732, 429] on span "The [US_STATE] Crime Lab: The Oahu Crime Forecast Project" at bounding box center [824, 426] width 759 height 22
drag, startPoint x: 550, startPoint y: 494, endPoint x: 592, endPoint y: 497, distance: 42.0
click at [592, 497] on div "Undergraduate(s)" at bounding box center [538, 497] width 158 height 22
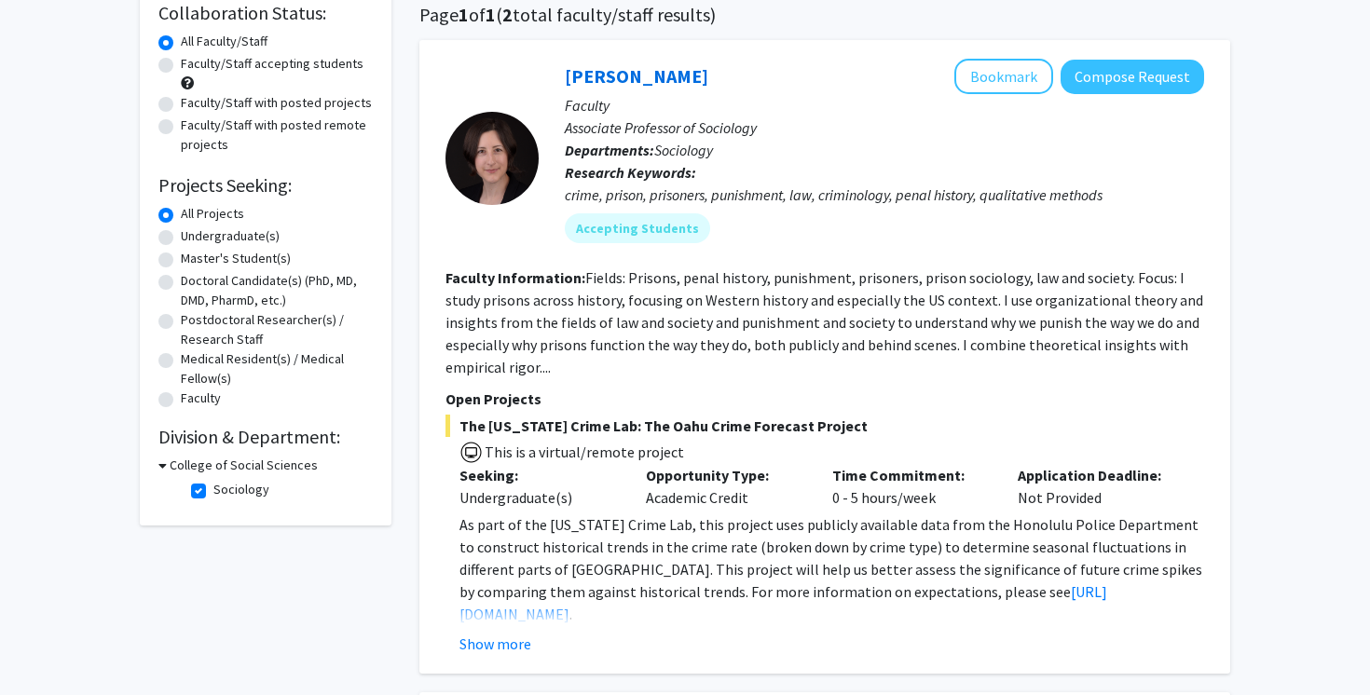
click at [650, 497] on div "Opportunity Type: Academic Credit" at bounding box center [725, 486] width 186 height 45
drag, startPoint x: 645, startPoint y: 497, endPoint x: 777, endPoint y: 504, distance: 132.5
click at [777, 504] on div "Opportunity Type: Academic Credit" at bounding box center [725, 486] width 186 height 45
click at [754, 502] on div "Opportunity Type: Academic Credit" at bounding box center [725, 486] width 186 height 45
drag, startPoint x: 707, startPoint y: 519, endPoint x: 732, endPoint y: 527, distance: 25.4
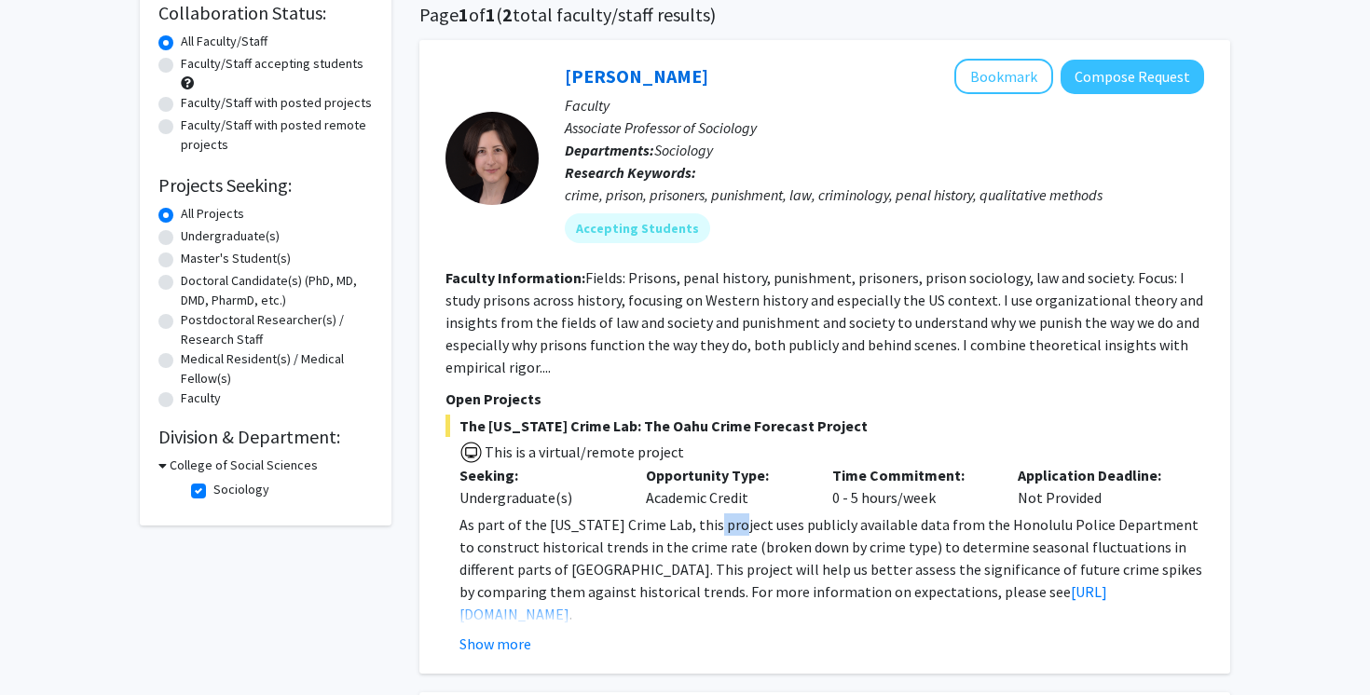
click at [732, 527] on span "As part of the [US_STATE] Crime Lab, this project uses publicly available data …" at bounding box center [830, 558] width 743 height 86
click at [718, 532] on span "As part of the [US_STATE] Crime Lab, this project uses publicly available data …" at bounding box center [830, 558] width 743 height 86
click at [916, 591] on link "[URL][DOMAIN_NAME]" at bounding box center [783, 602] width 648 height 41
click at [522, 640] on button "Show more" at bounding box center [495, 644] width 72 height 22
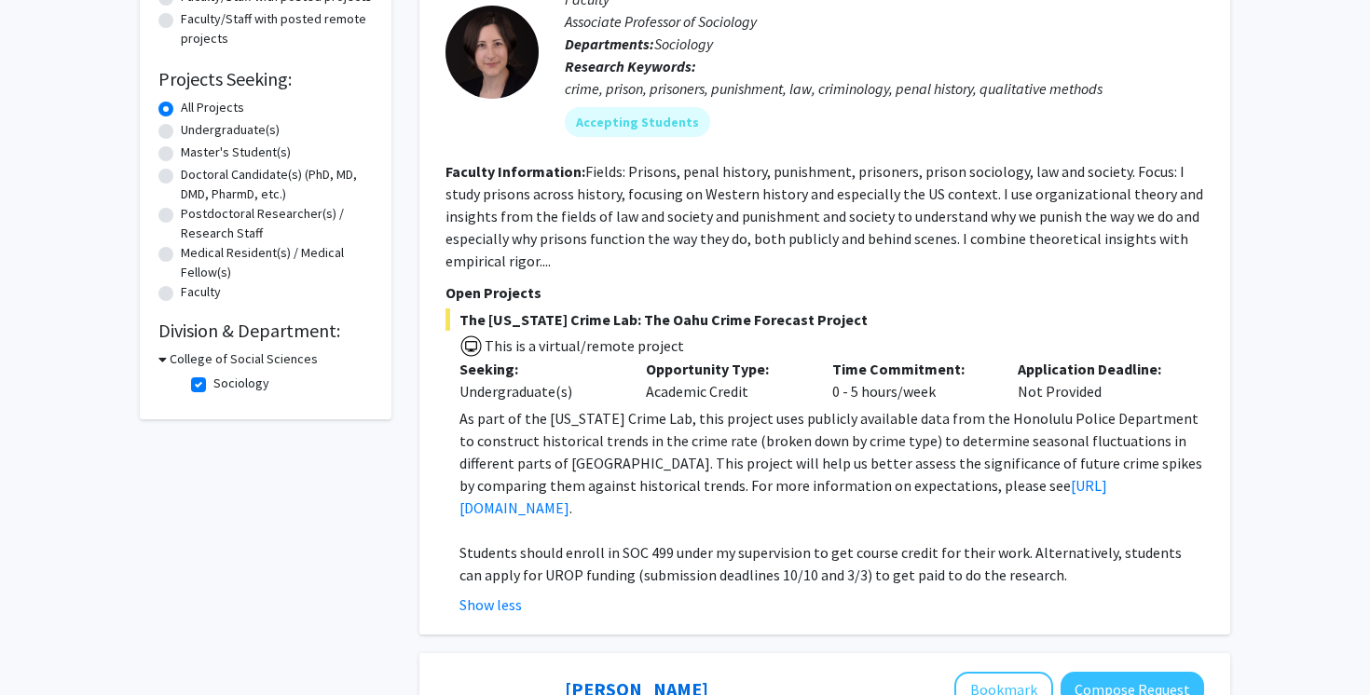
scroll to position [255, 0]
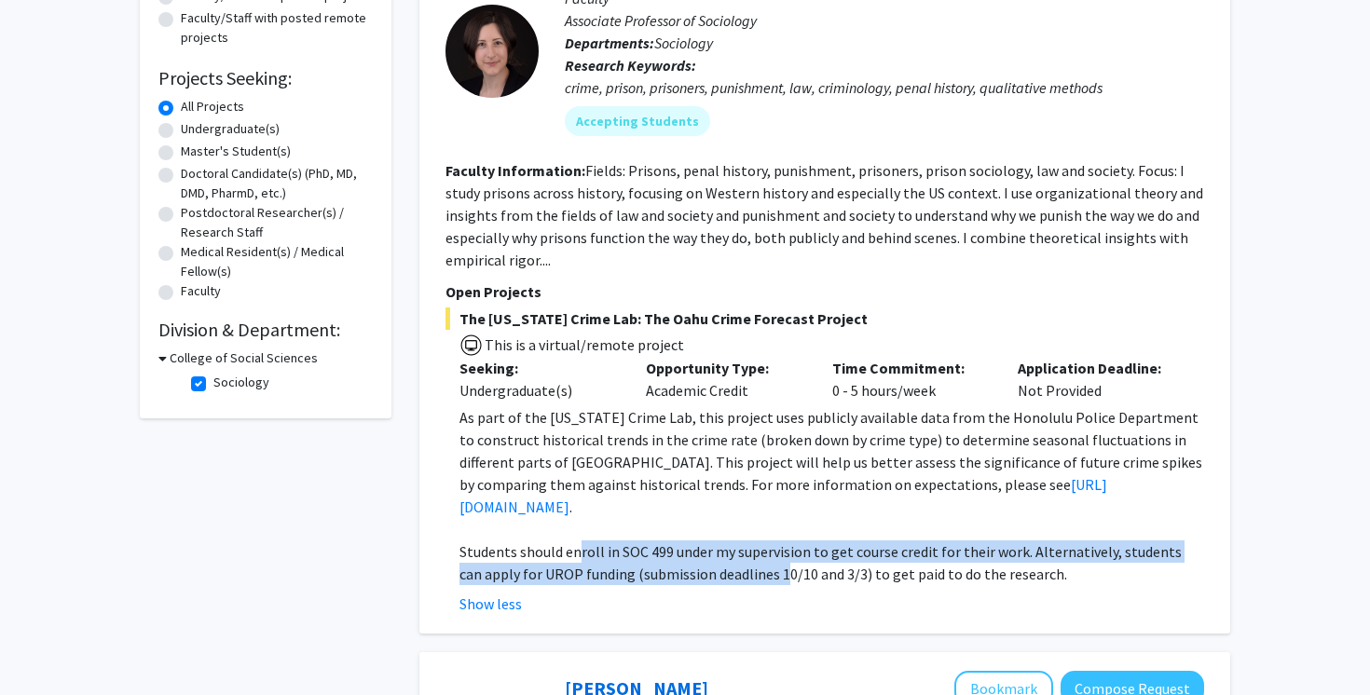
drag, startPoint x: 578, startPoint y: 535, endPoint x: 756, endPoint y: 554, distance: 179.0
click at [756, 554] on span "Students should enroll in SOC 499 under my supervision to get course credit for…" at bounding box center [820, 562] width 722 height 41
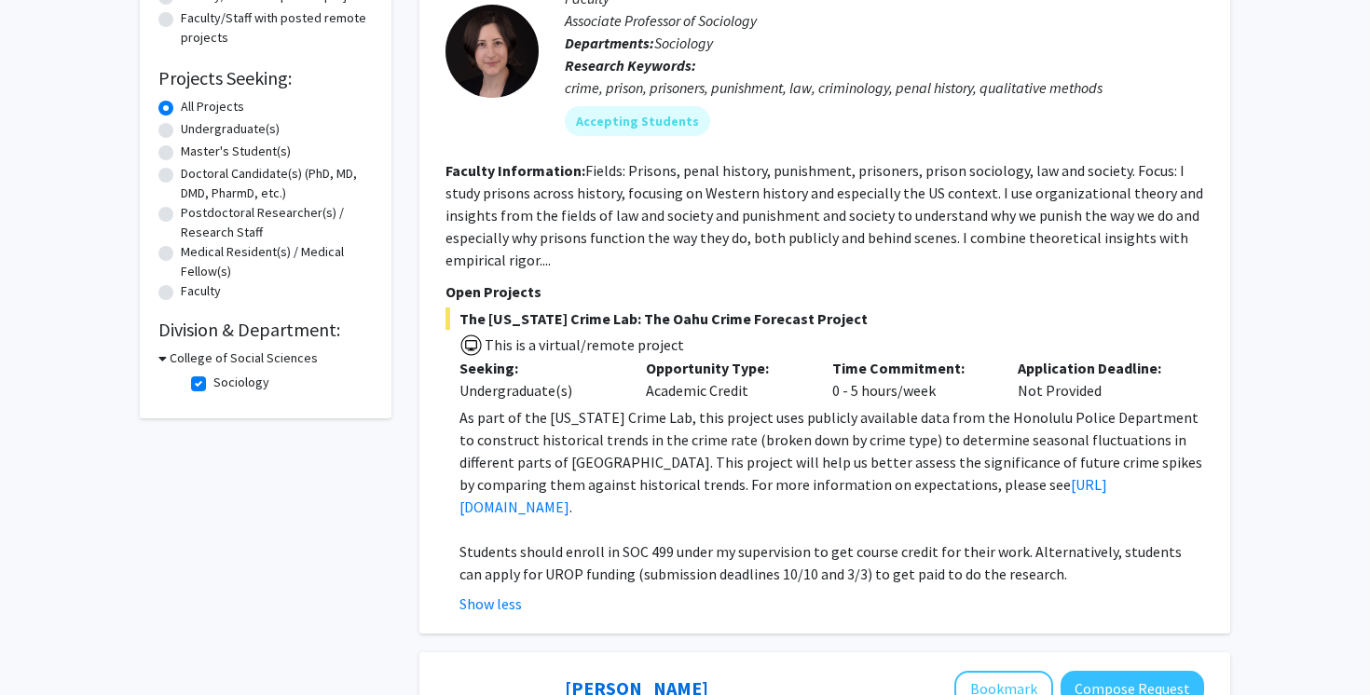
click at [784, 554] on span "Students should enroll in SOC 499 under my supervision to get course credit for…" at bounding box center [820, 562] width 722 height 41
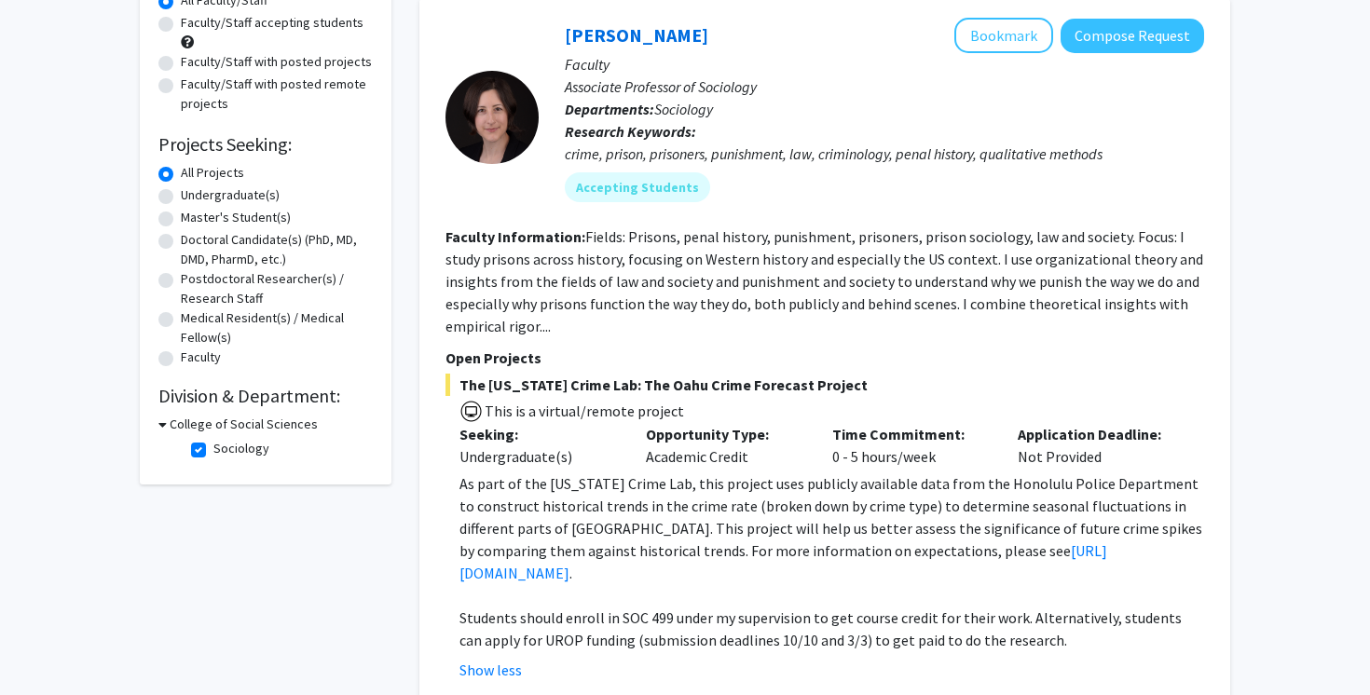
scroll to position [184, 0]
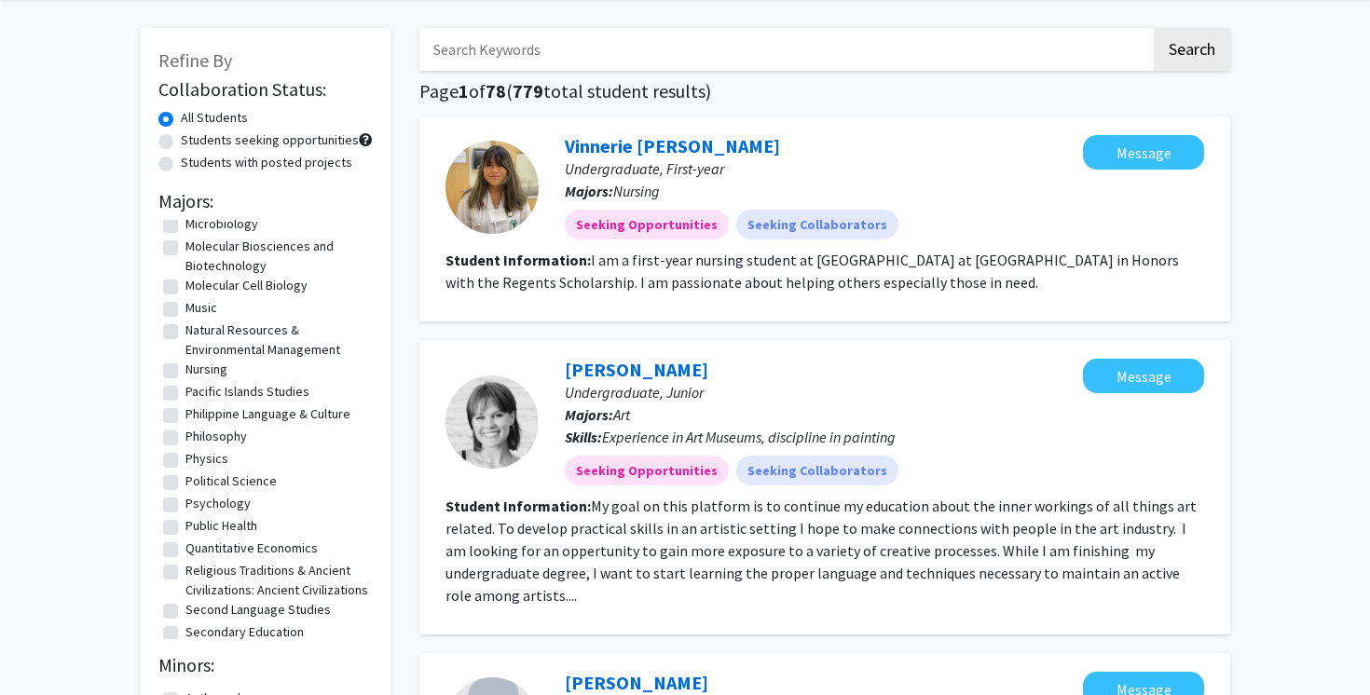
scroll to position [1310, 0]
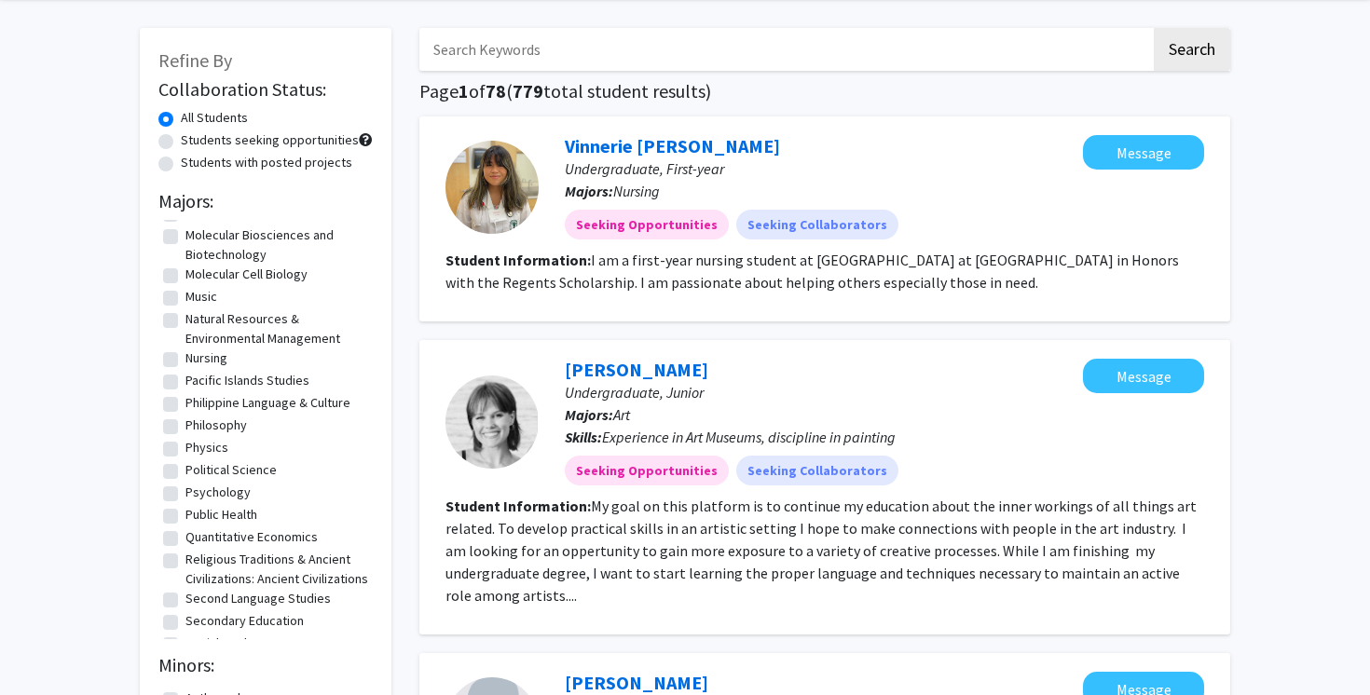
click at [219, 483] on label "Psychology" at bounding box center [217, 493] width 65 height 20
click at [198, 483] on input "Psychology" at bounding box center [191, 489] width 12 height 12
checkbox input "true"
